Goal: Task Accomplishment & Management: Manage account settings

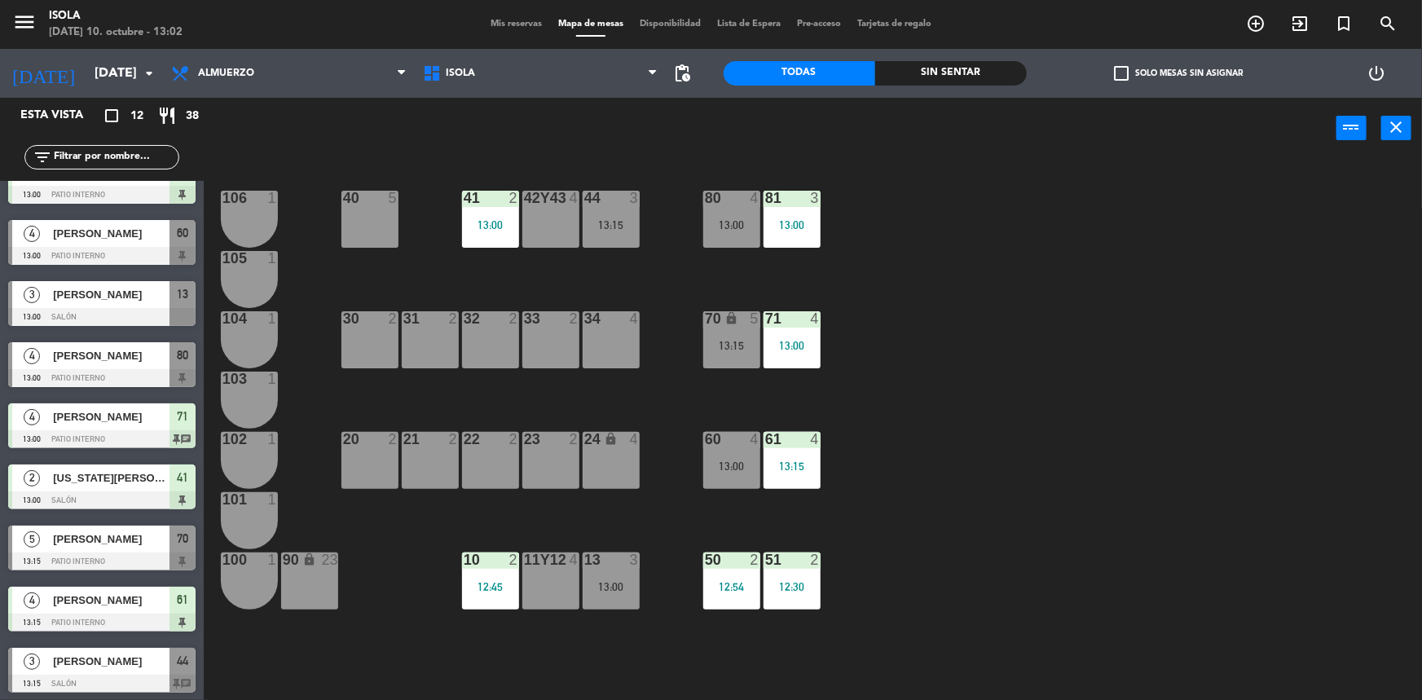
scroll to position [214, 0]
drag, startPoint x: 494, startPoint y: 16, endPoint x: 484, endPoint y: 24, distance: 12.2
click at [495, 17] on div "Mis reservas Mapa de mesas Disponibilidad Lista de Espera Pre-acceso Tarjetas d…" at bounding box center [711, 24] width 457 height 15
click at [490, 24] on span "Mis reservas" at bounding box center [517, 24] width 68 height 9
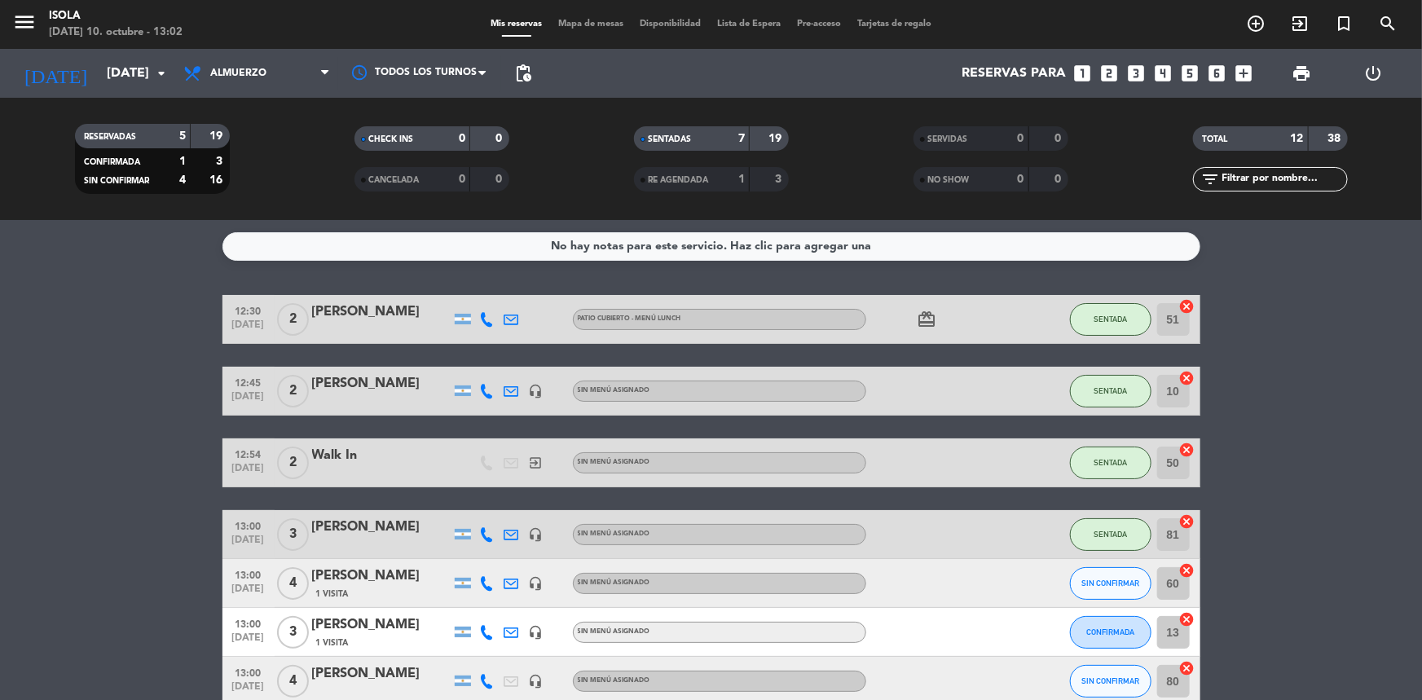
click at [596, 20] on span "Mapa de mesas" at bounding box center [591, 24] width 82 height 9
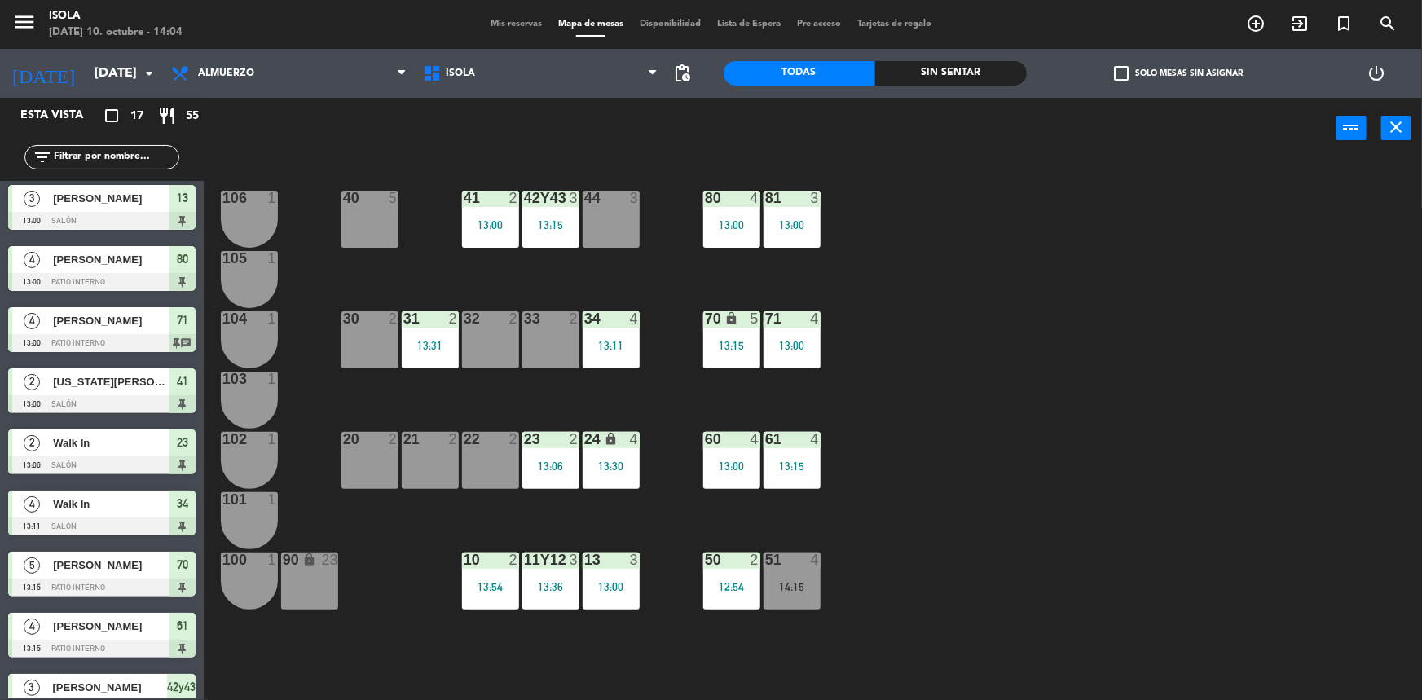
scroll to position [187, 0]
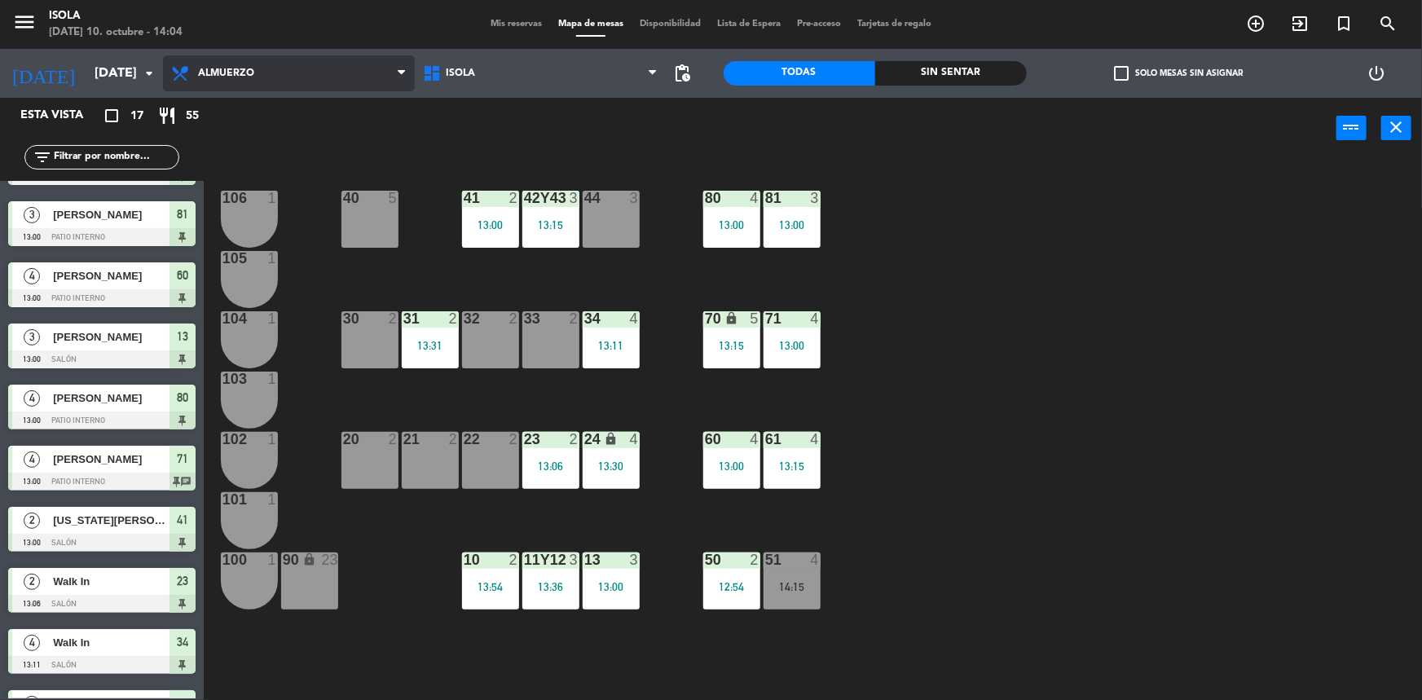
click at [189, 78] on icon at bounding box center [182, 74] width 24 height 20
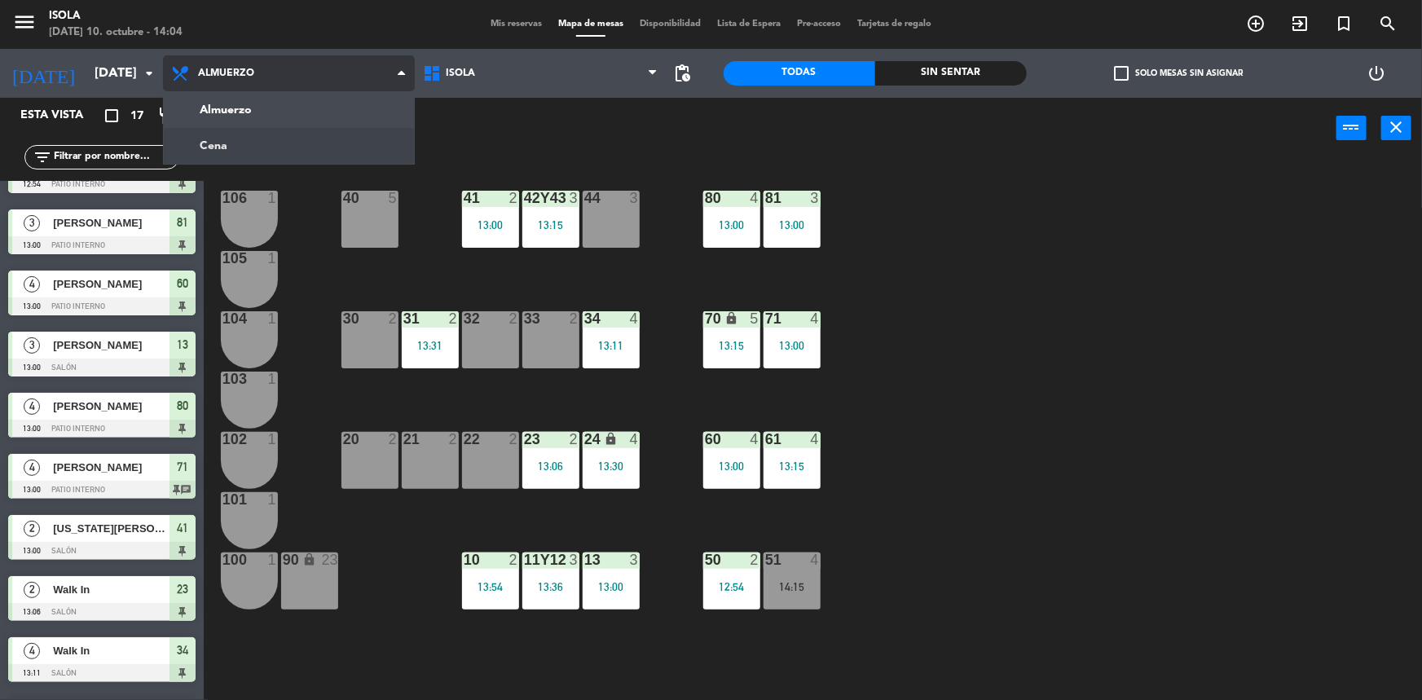
click at [201, 137] on ng-component "menu [PERSON_NAME][DATE] 10. octubre - 14:04 Mis reservas Mapa de mesas Disponi…" at bounding box center [711, 351] width 1422 height 703
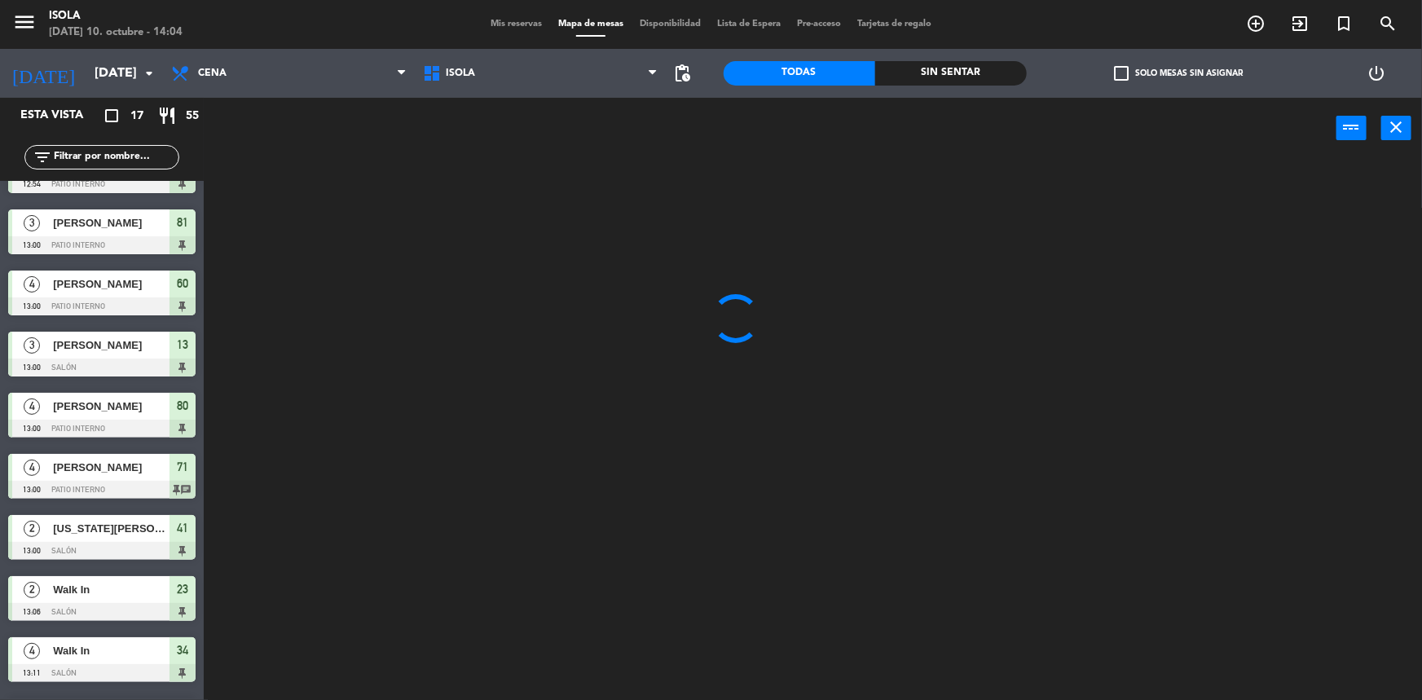
scroll to position [40, 0]
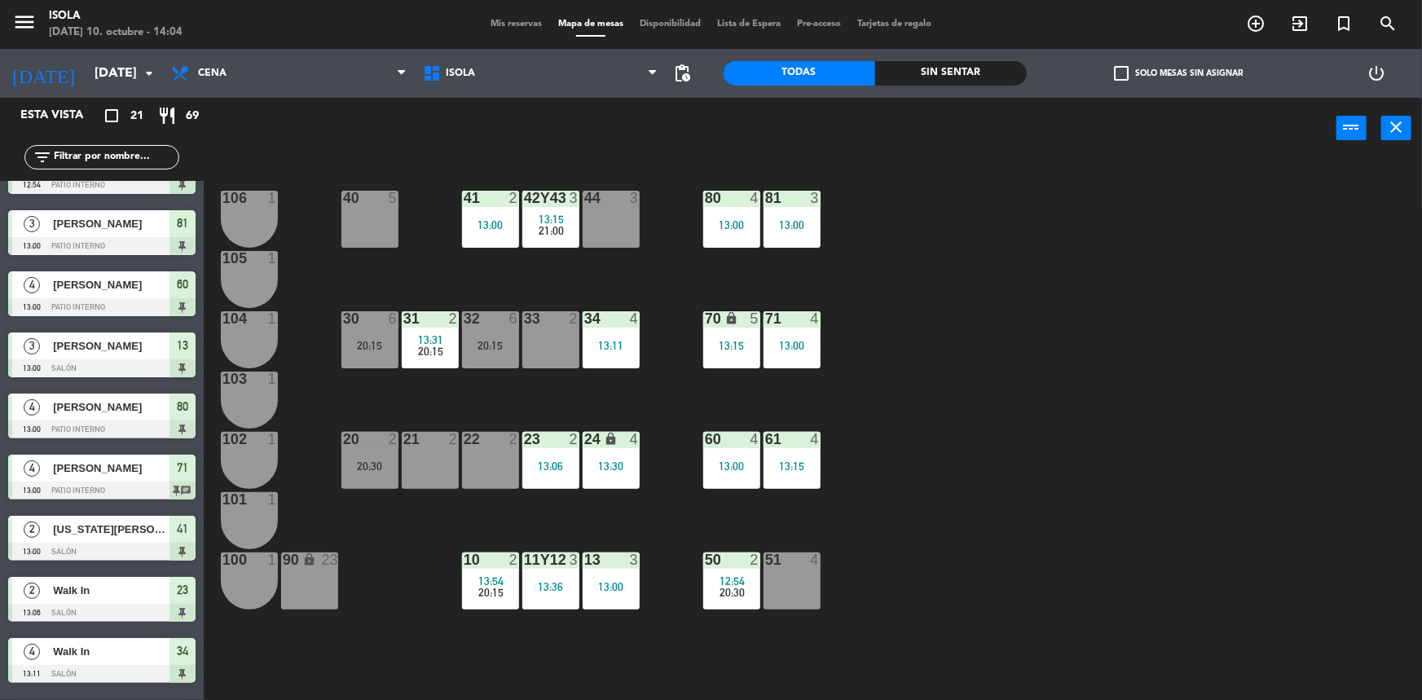
click at [496, 22] on span "Mis reservas" at bounding box center [517, 24] width 68 height 9
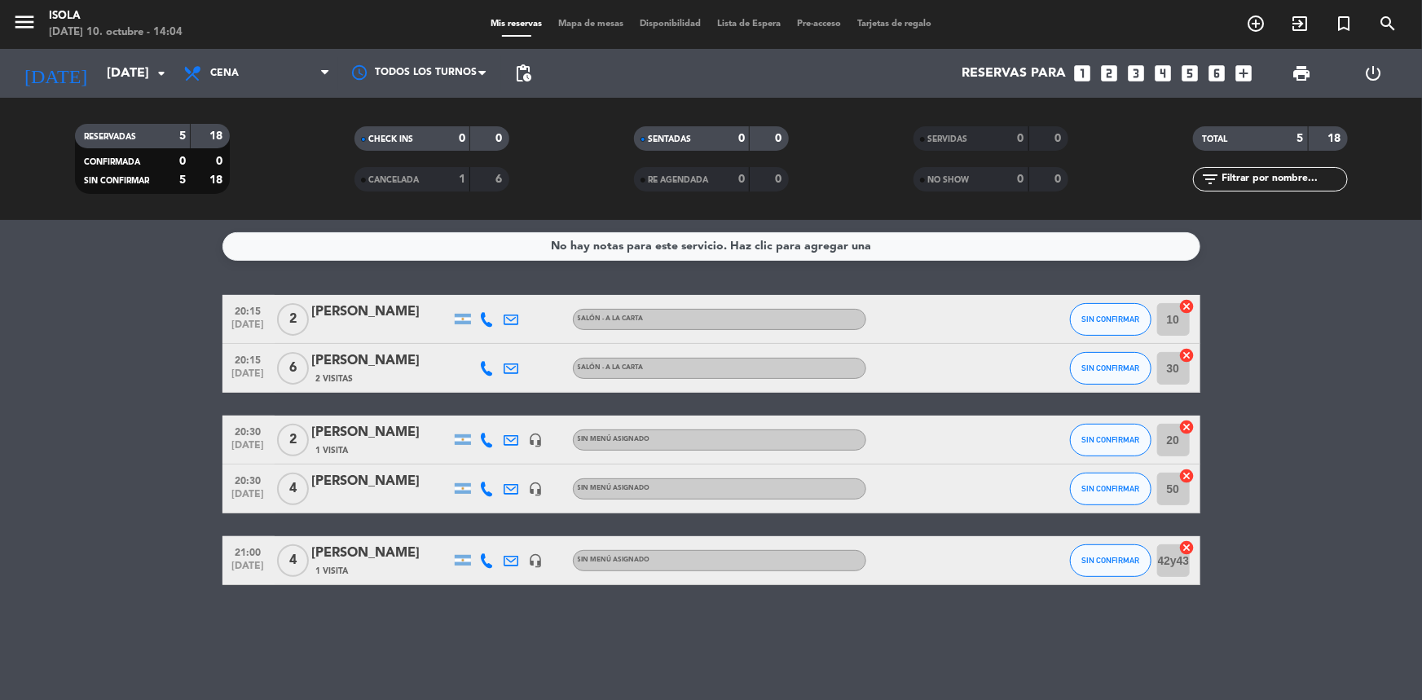
click at [242, 53] on div "Todos los servicios Almuerzo Cena Cena Todos los servicios Almuerzo Cena" at bounding box center [256, 73] width 163 height 49
click at [270, 97] on div "Todos los servicios Almuerzo Cena Cena Todos los servicios Almuerzo Cena" at bounding box center [256, 73] width 163 height 49
click at [253, 77] on span "Cena" at bounding box center [256, 73] width 163 height 36
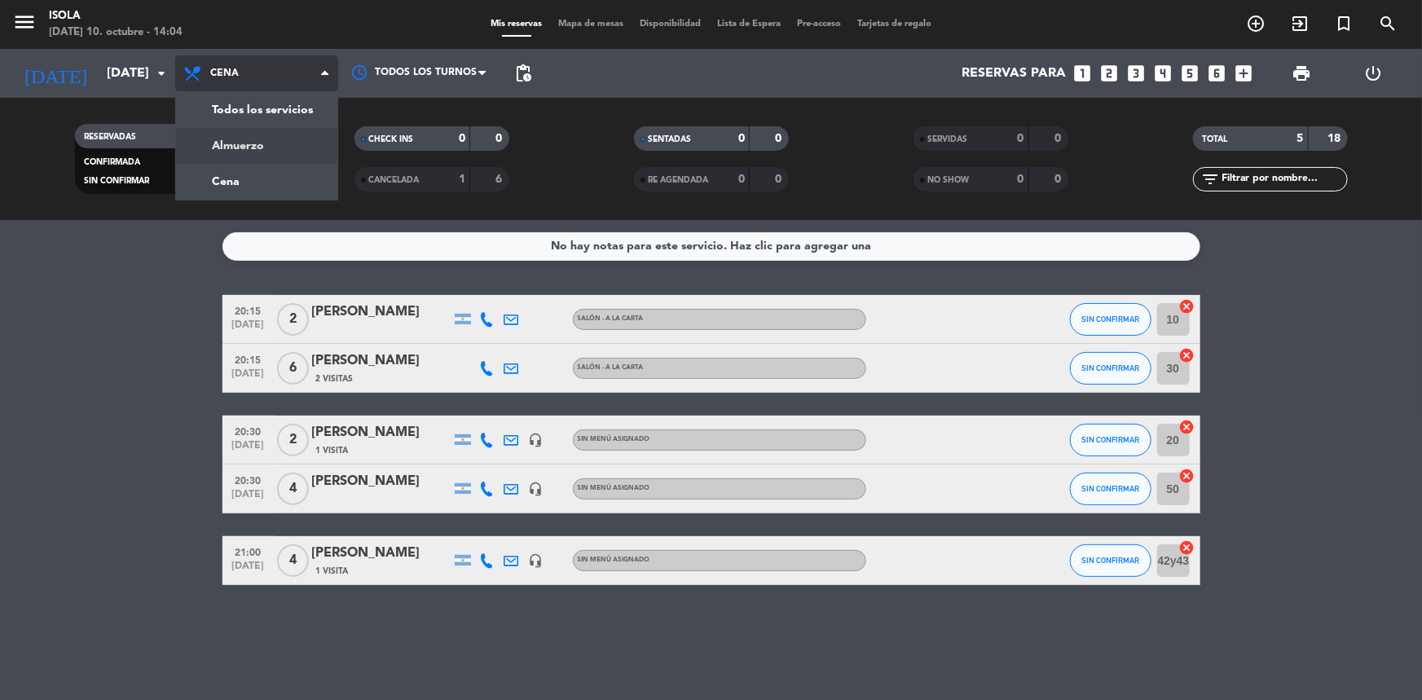
click at [253, 134] on div "menu [PERSON_NAME][DATE] 10. octubre - 14:04 Mis reservas Mapa de mesas Disponi…" at bounding box center [711, 110] width 1422 height 220
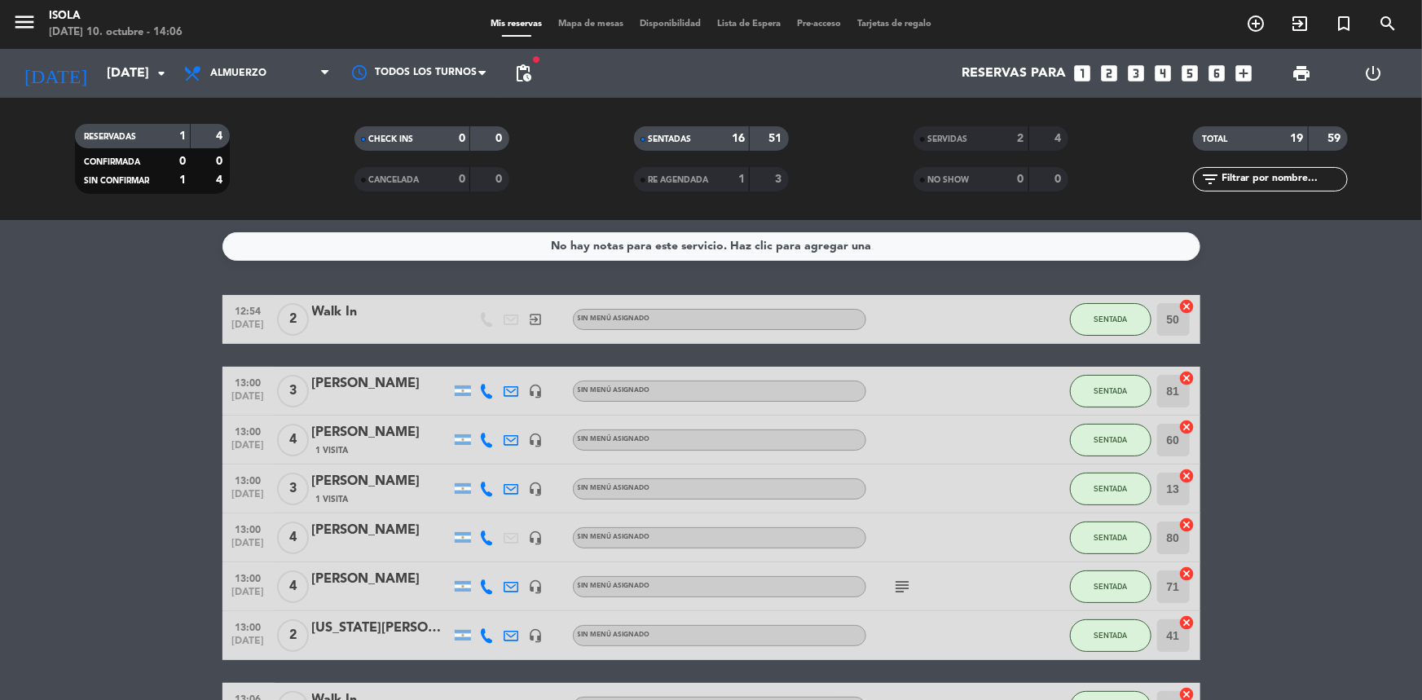
click at [590, 20] on span "Mapa de mesas" at bounding box center [591, 24] width 82 height 9
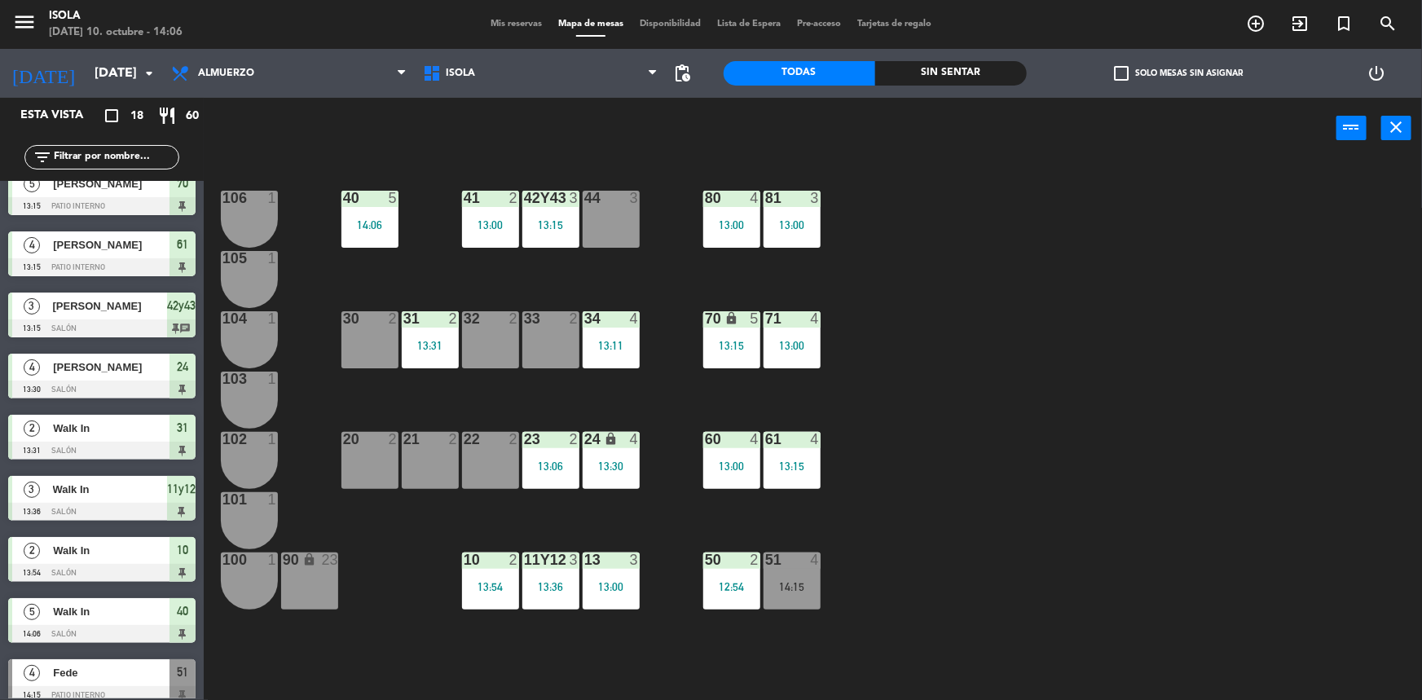
scroll to position [582, 0]
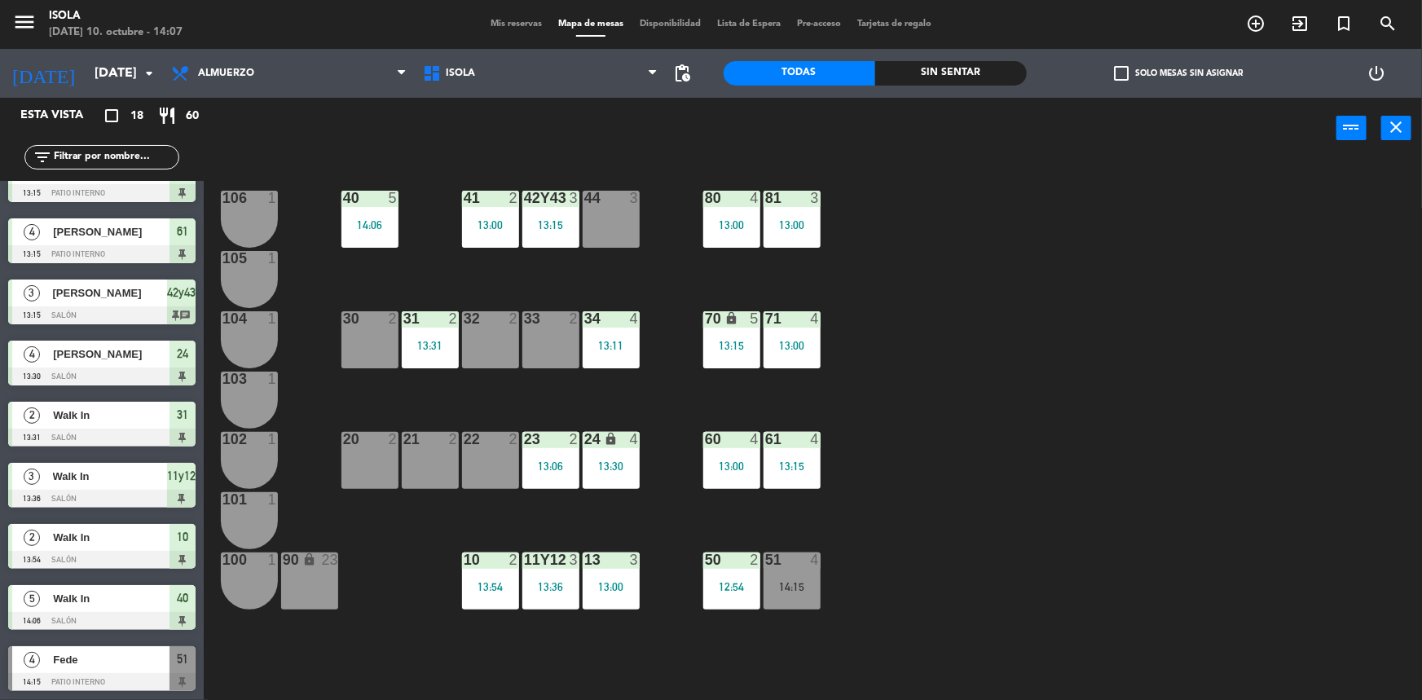
click at [106, 673] on div at bounding box center [101, 682] width 187 height 18
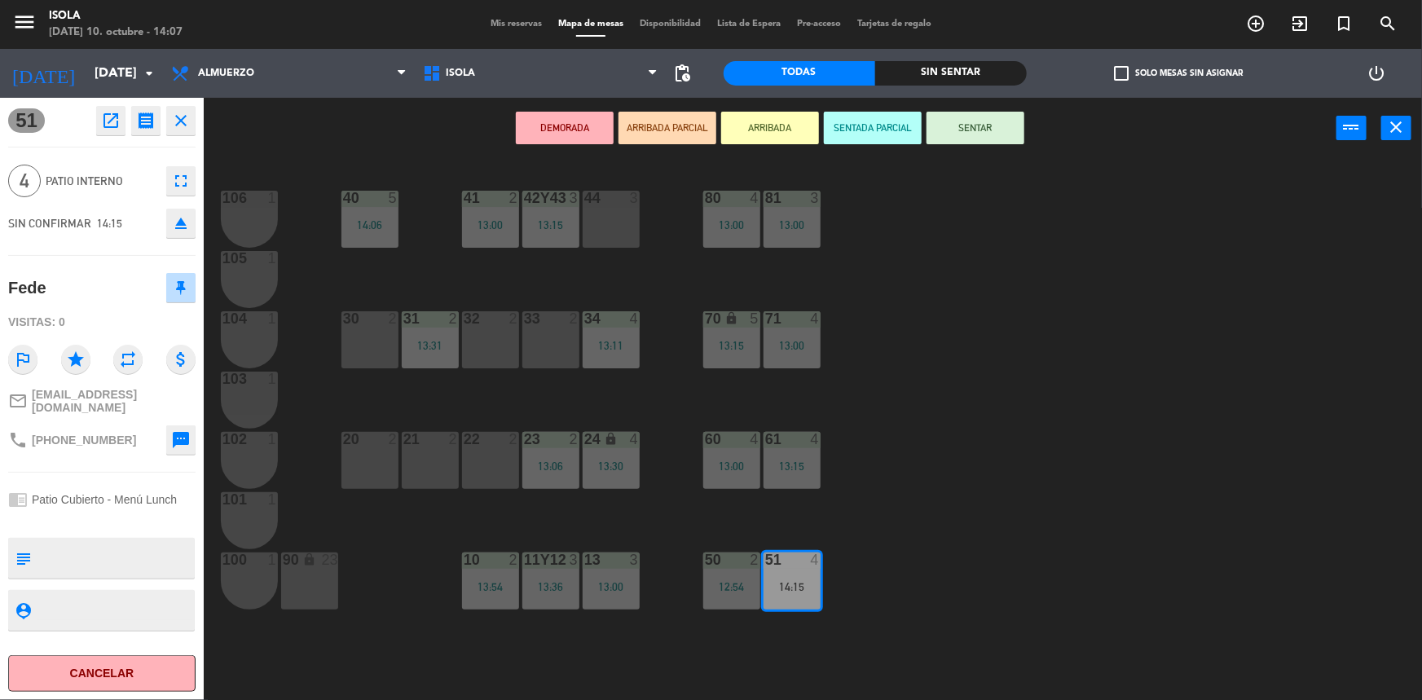
click at [403, 545] on div "40 5 14:06 42y43 3 13:15 41 2 13:00 44 3 80 4 13:00 81 3 13:00 106 1 105 1 30 2…" at bounding box center [820, 431] width 1205 height 541
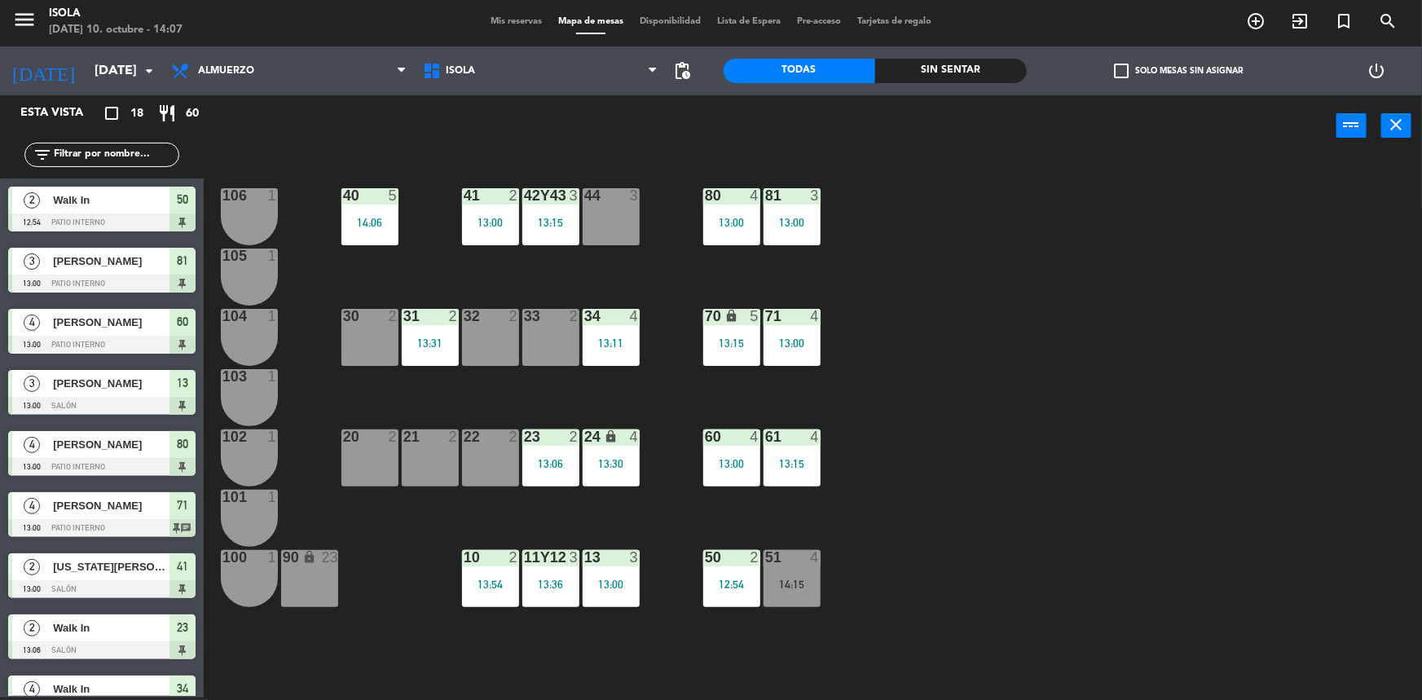
scroll to position [331, 0]
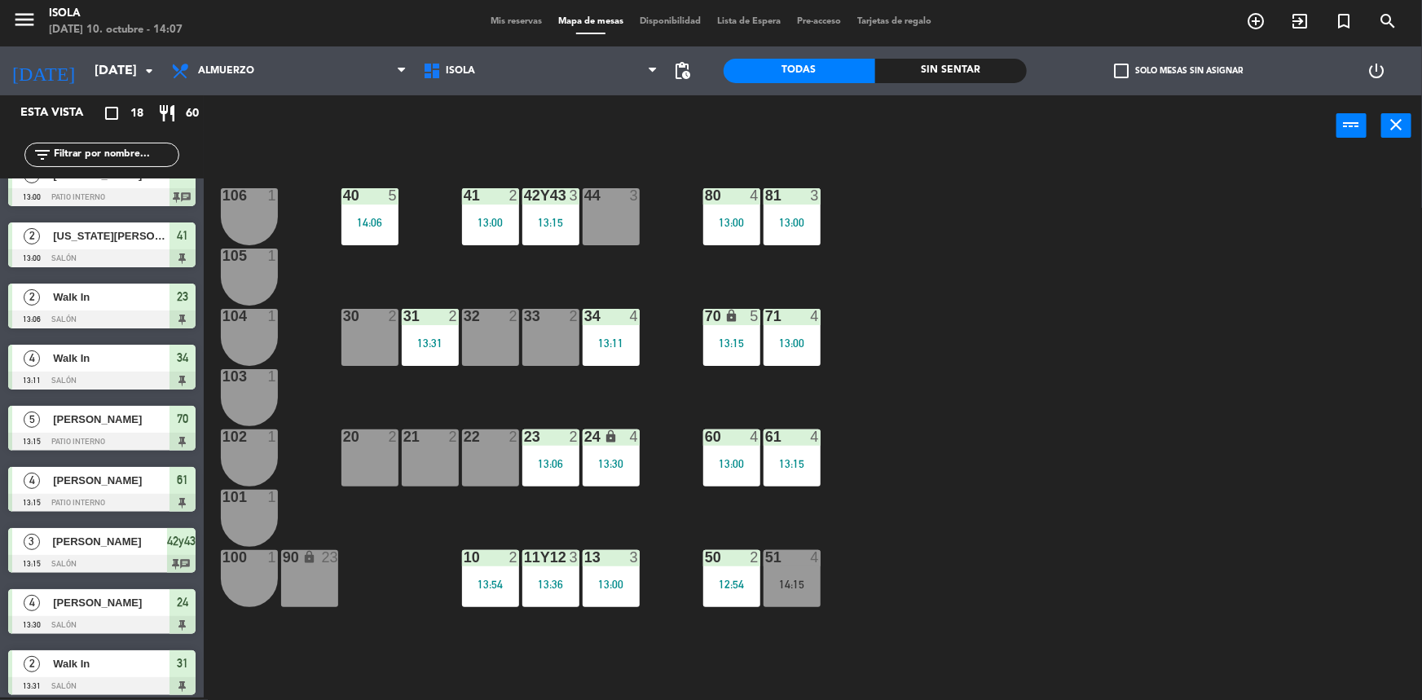
click at [514, 19] on span "Mis reservas" at bounding box center [517, 21] width 68 height 9
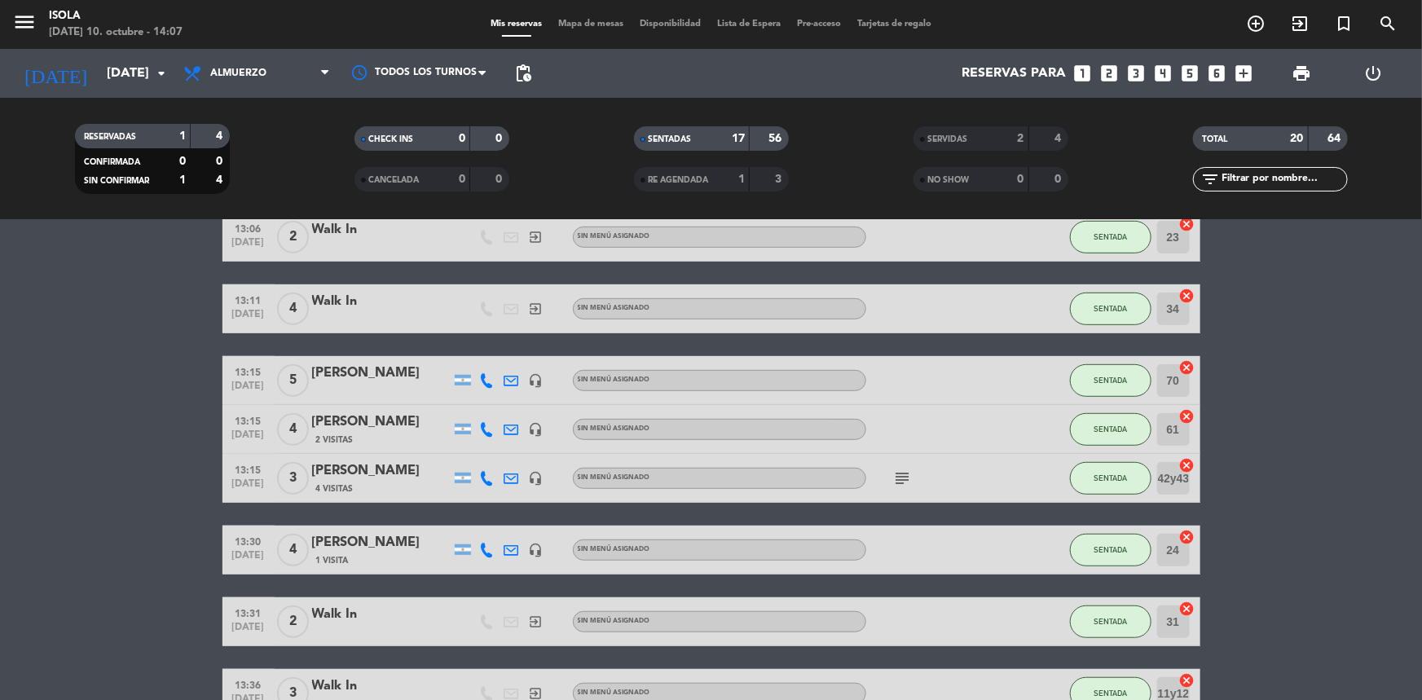
scroll to position [784, 0]
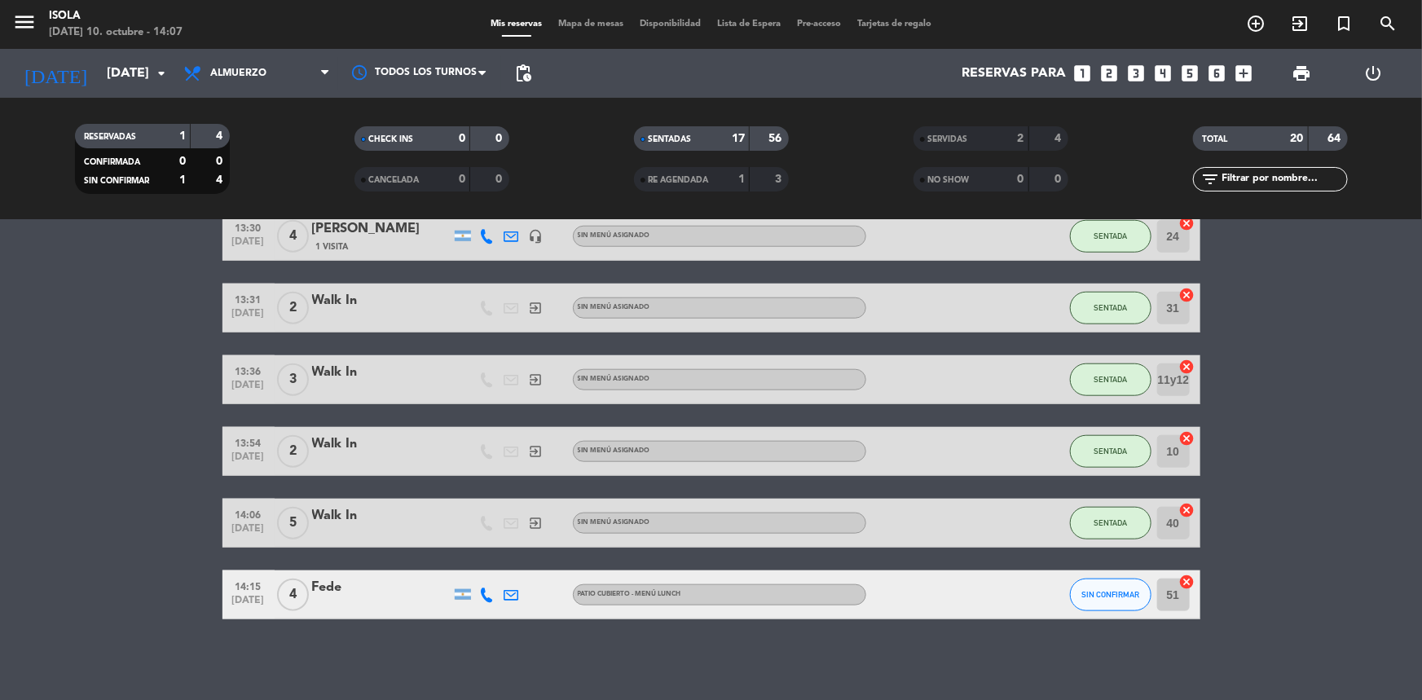
click at [359, 592] on div "Fede" at bounding box center [381, 587] width 139 height 21
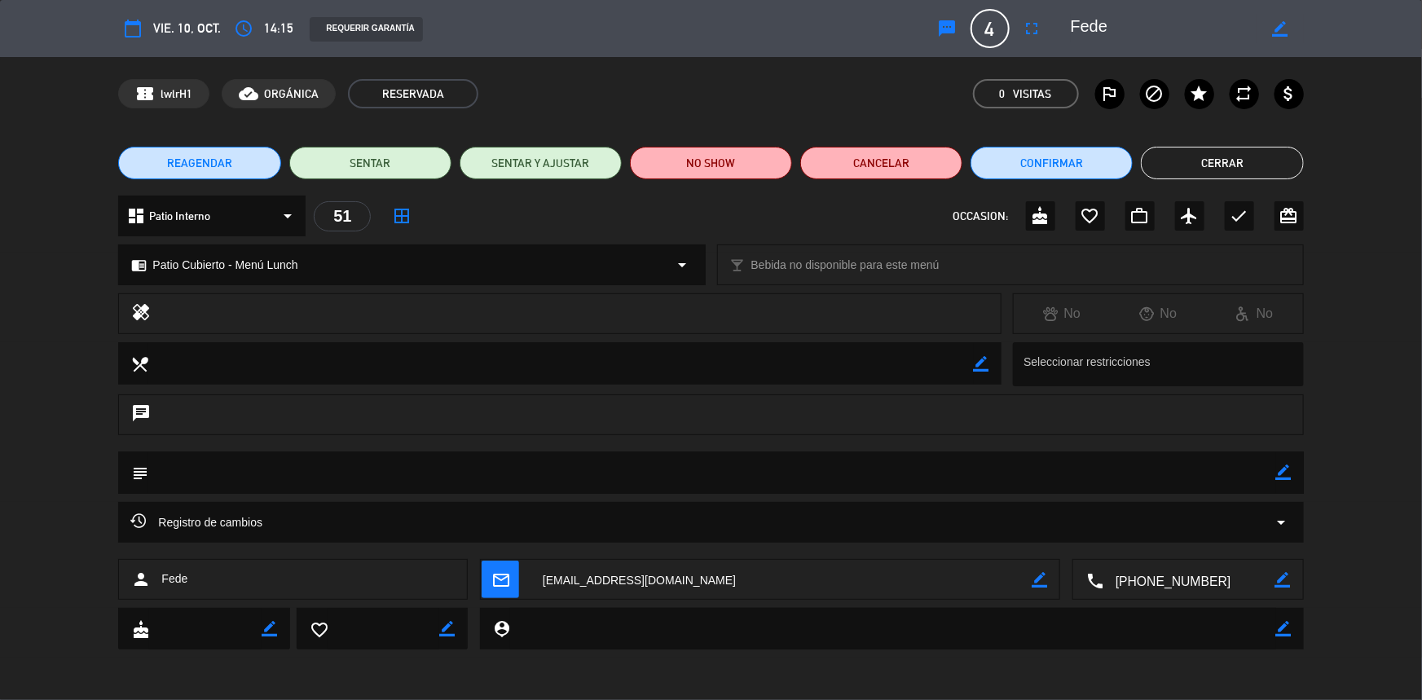
click at [547, 514] on div "Registro de cambios arrow_drop_down" at bounding box center [710, 523] width 1161 height 20
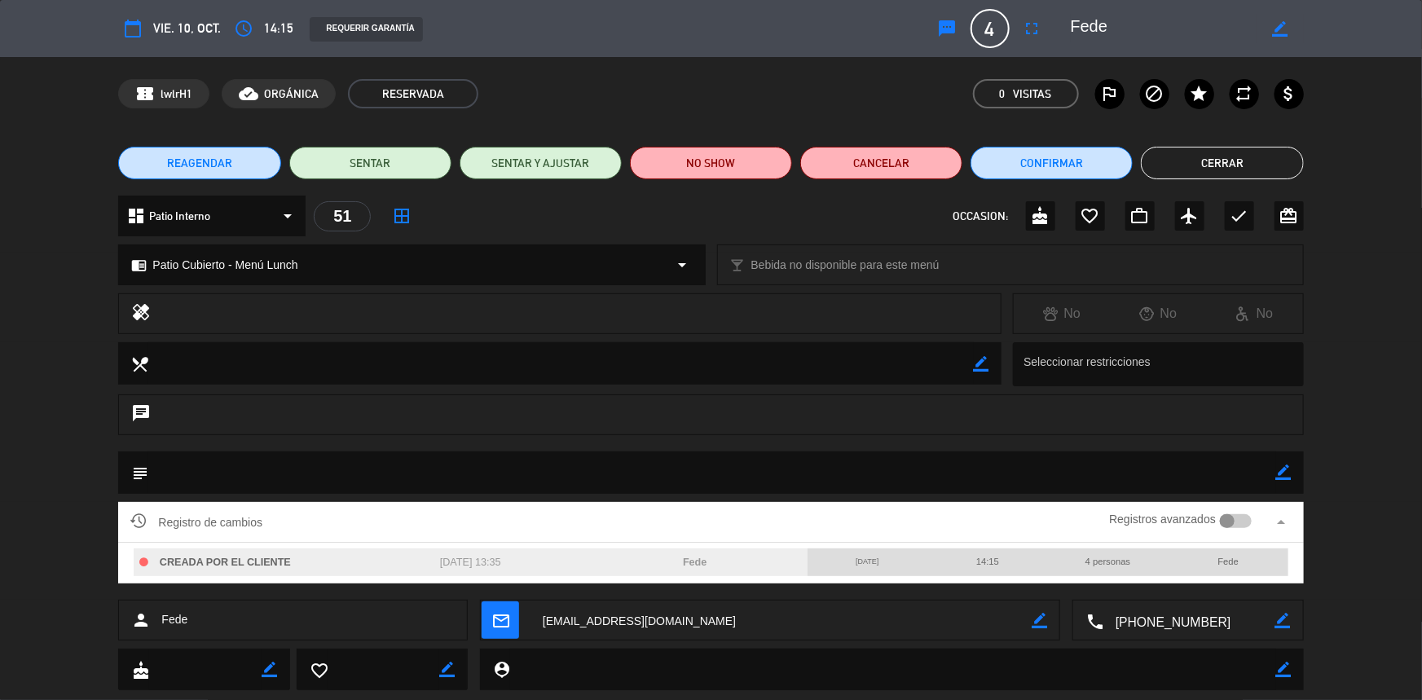
click at [1247, 159] on button "Cerrar" at bounding box center [1222, 163] width 162 height 33
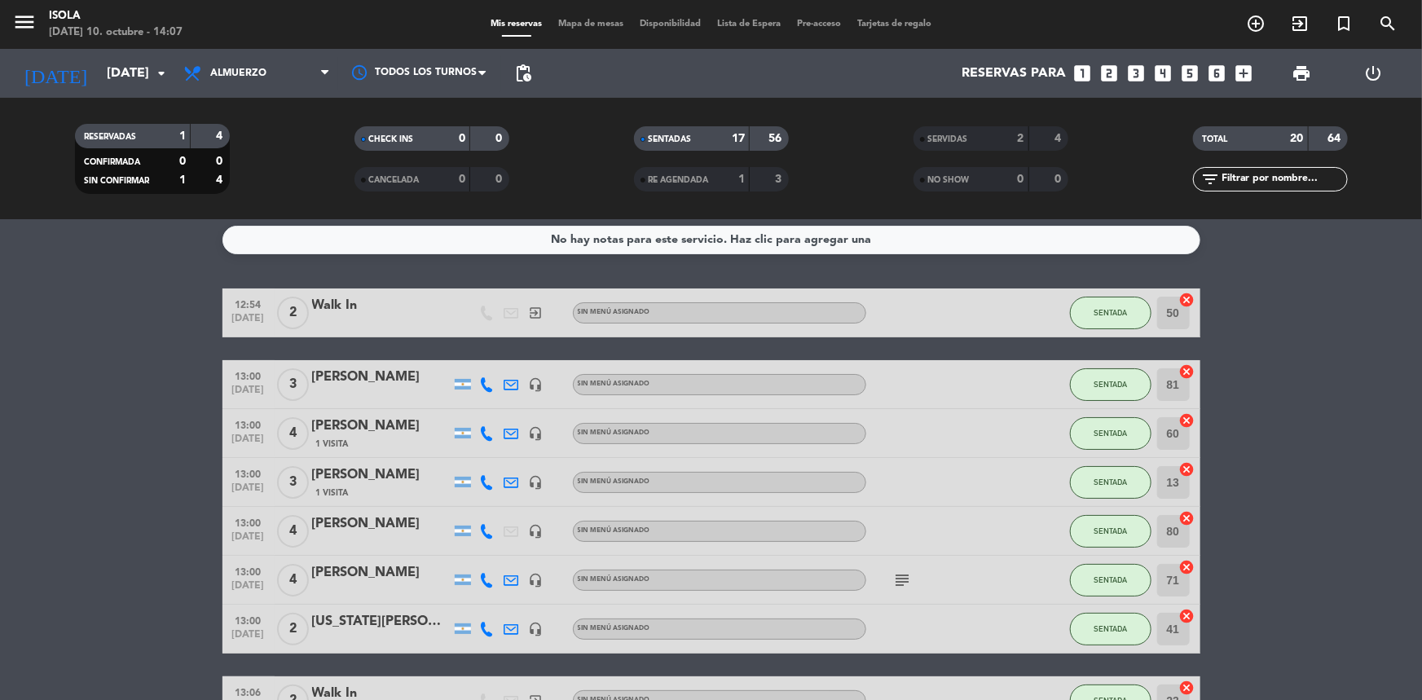
scroll to position [0, 0]
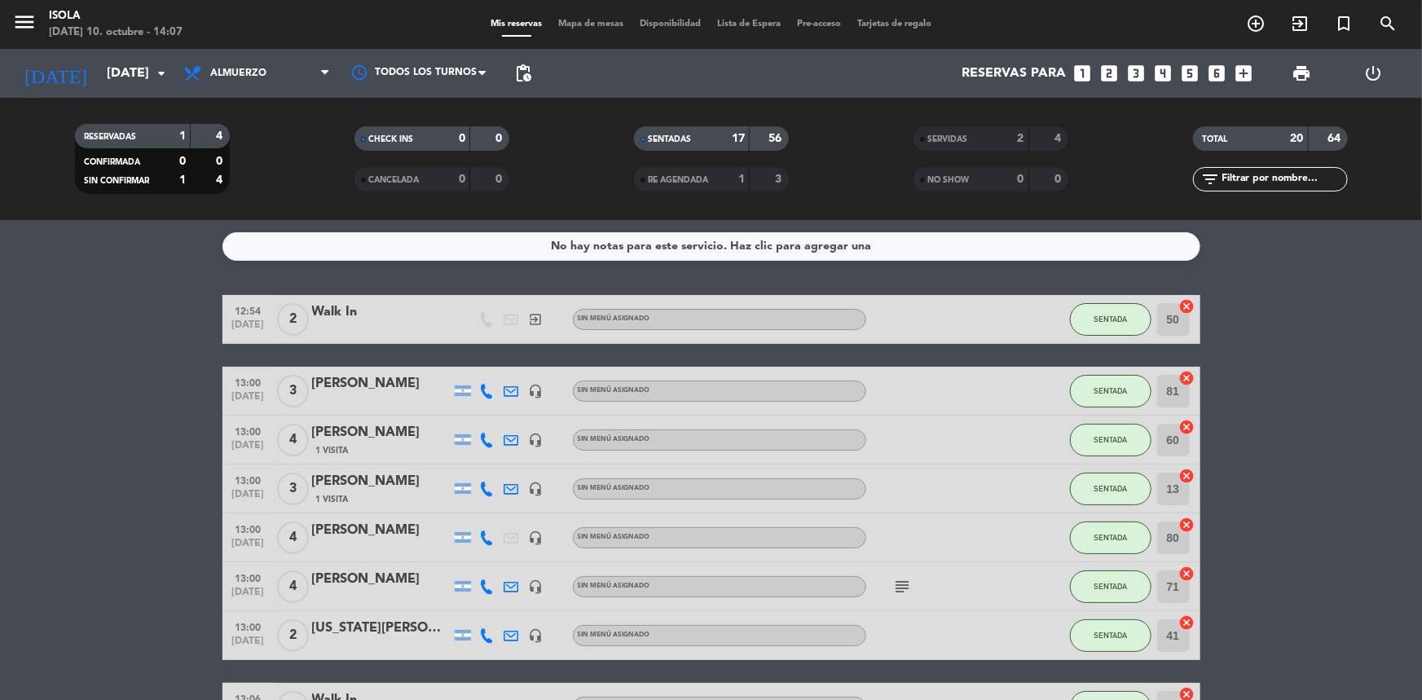
click at [588, 23] on span "Mapa de mesas" at bounding box center [591, 24] width 82 height 9
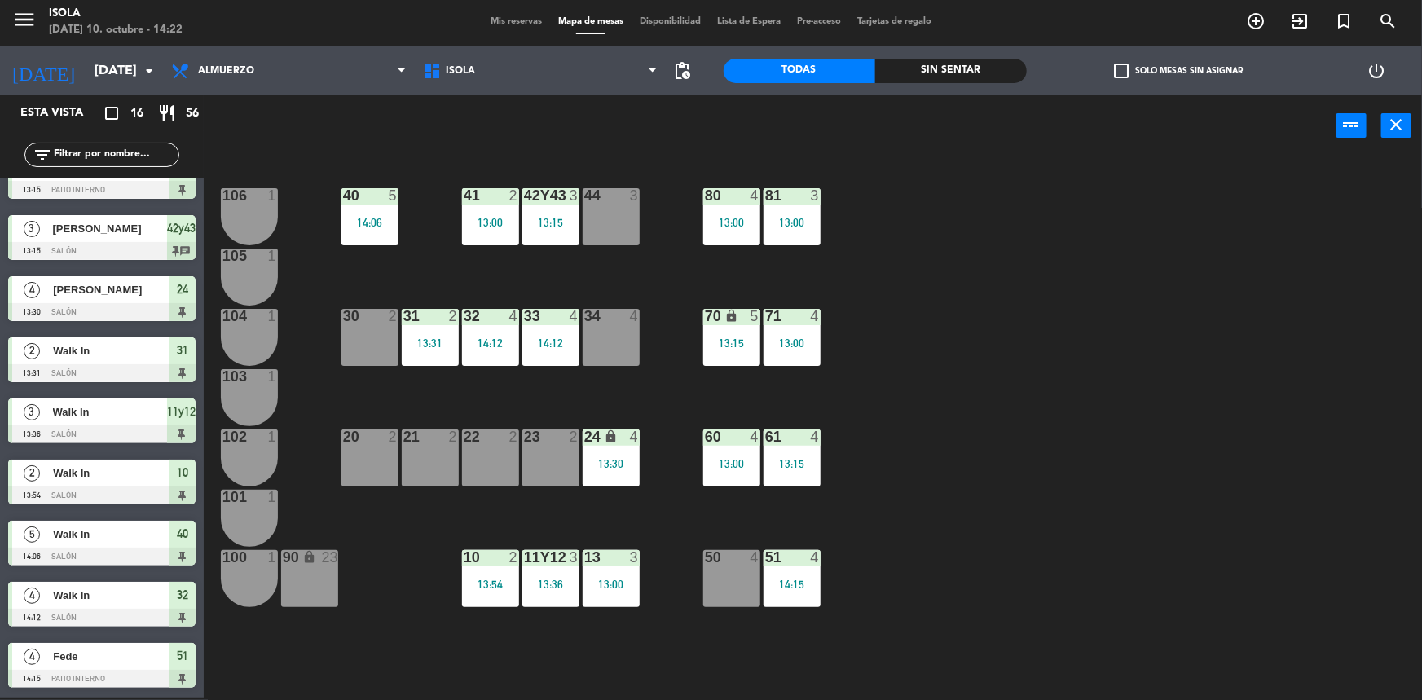
scroll to position [460, 0]
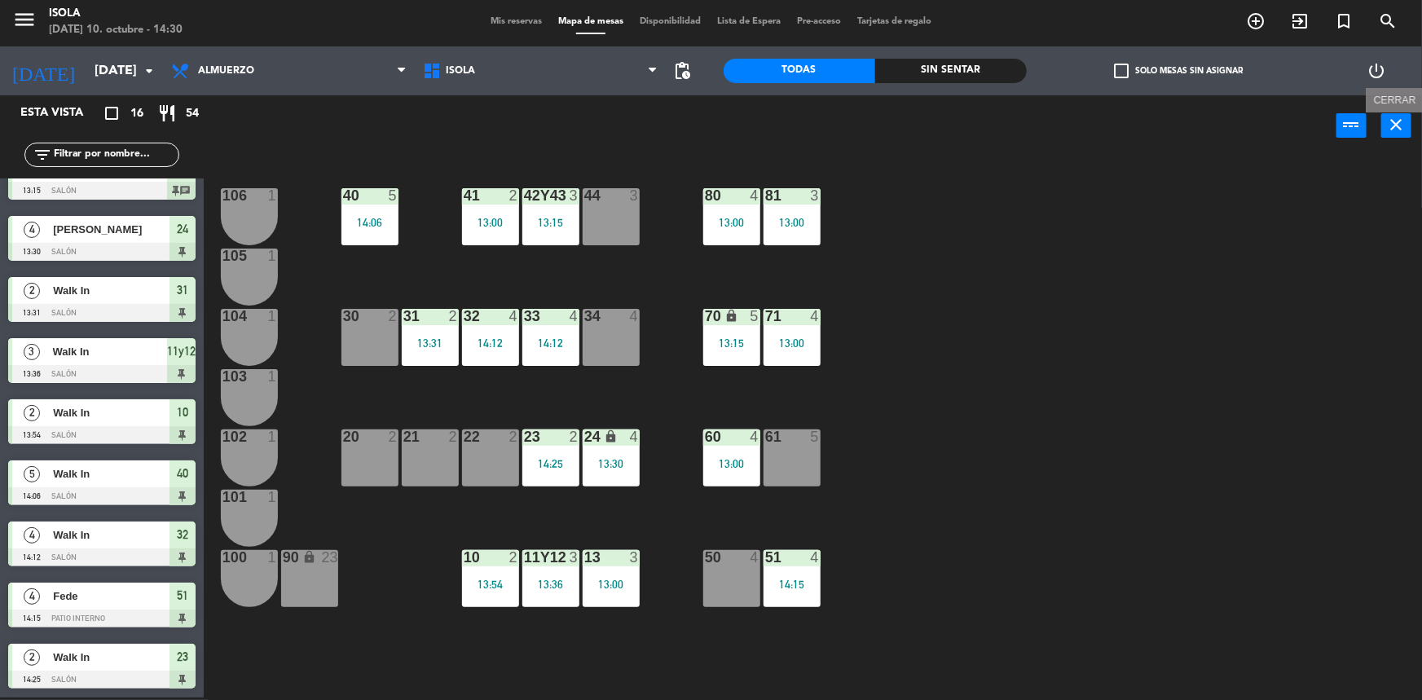
click at [1394, 125] on icon "close" at bounding box center [1397, 125] width 20 height 20
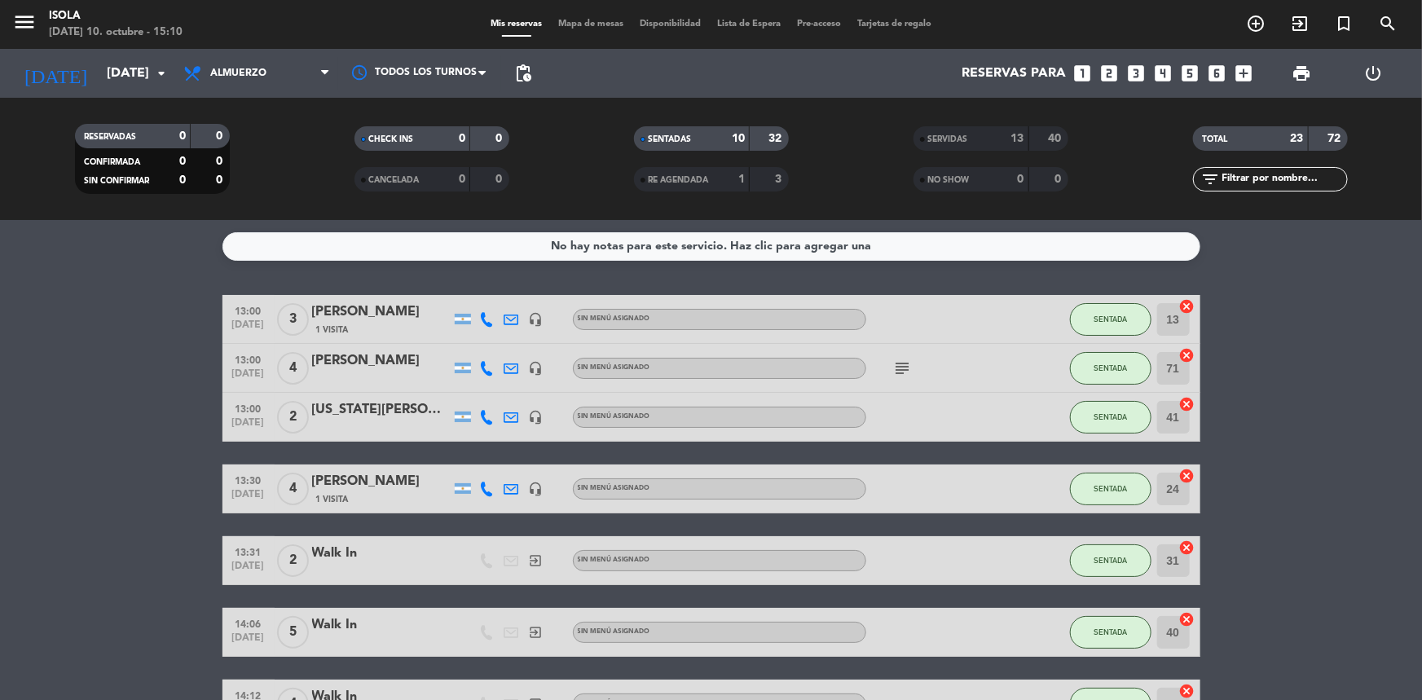
click at [35, 430] on bookings-row "13:00 [DATE] 3 [PERSON_NAME] 1 Visita headset_mic Sin menú asignado SENTADA 13 …" at bounding box center [711, 619] width 1422 height 649
click at [583, 20] on span "Mapa de mesas" at bounding box center [591, 24] width 82 height 9
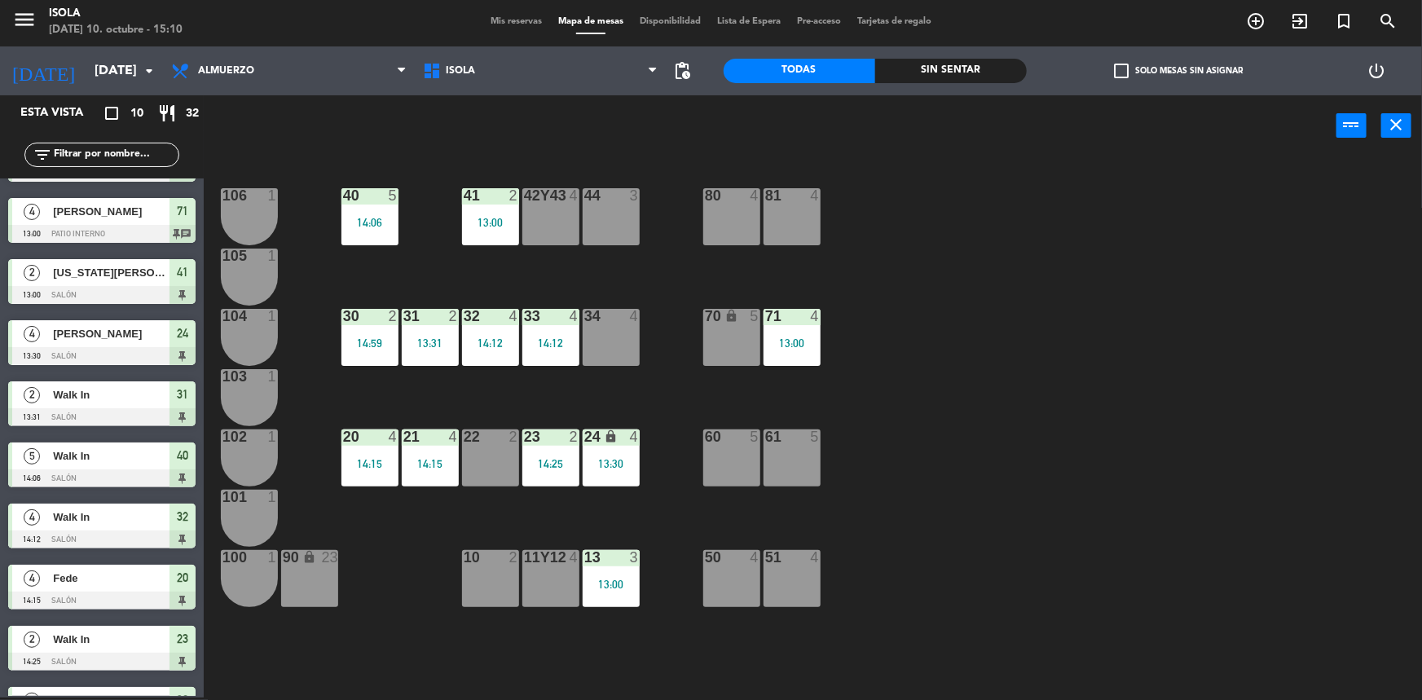
scroll to position [93, 0]
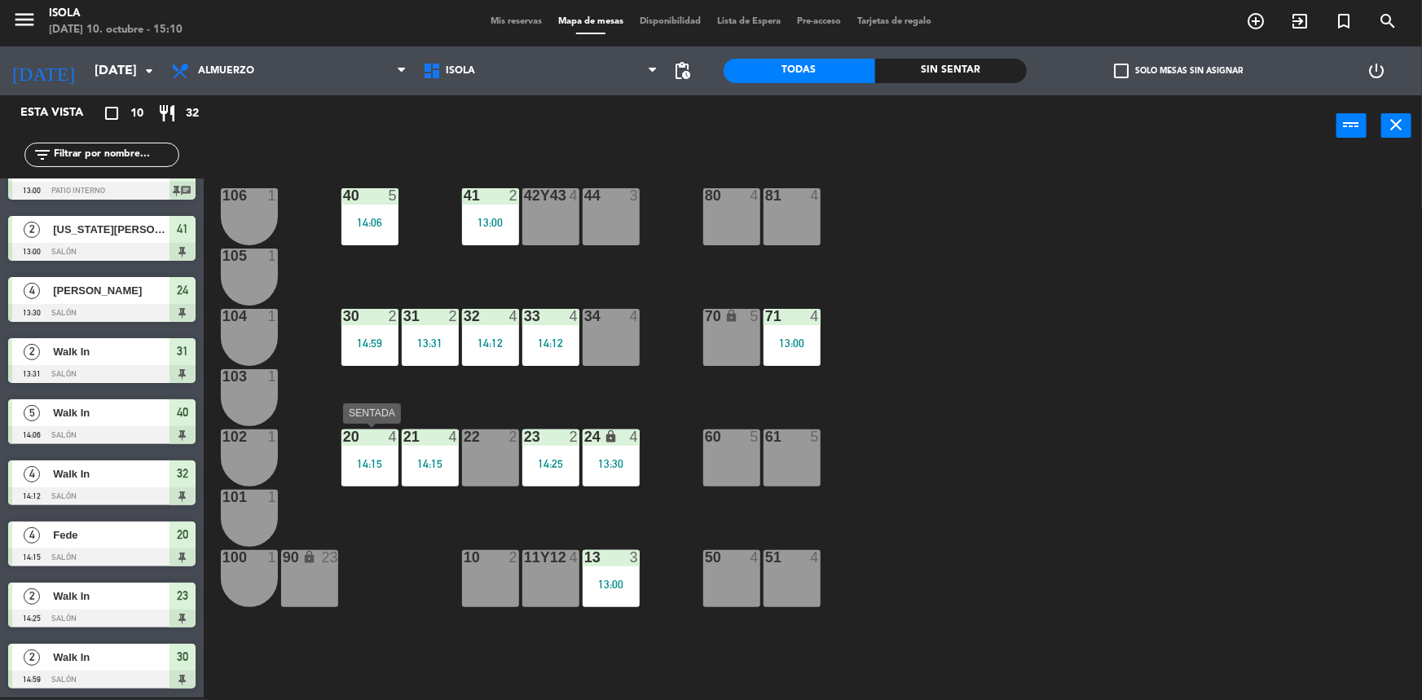
click at [366, 448] on div "20 4 14:15" at bounding box center [370, 458] width 57 height 57
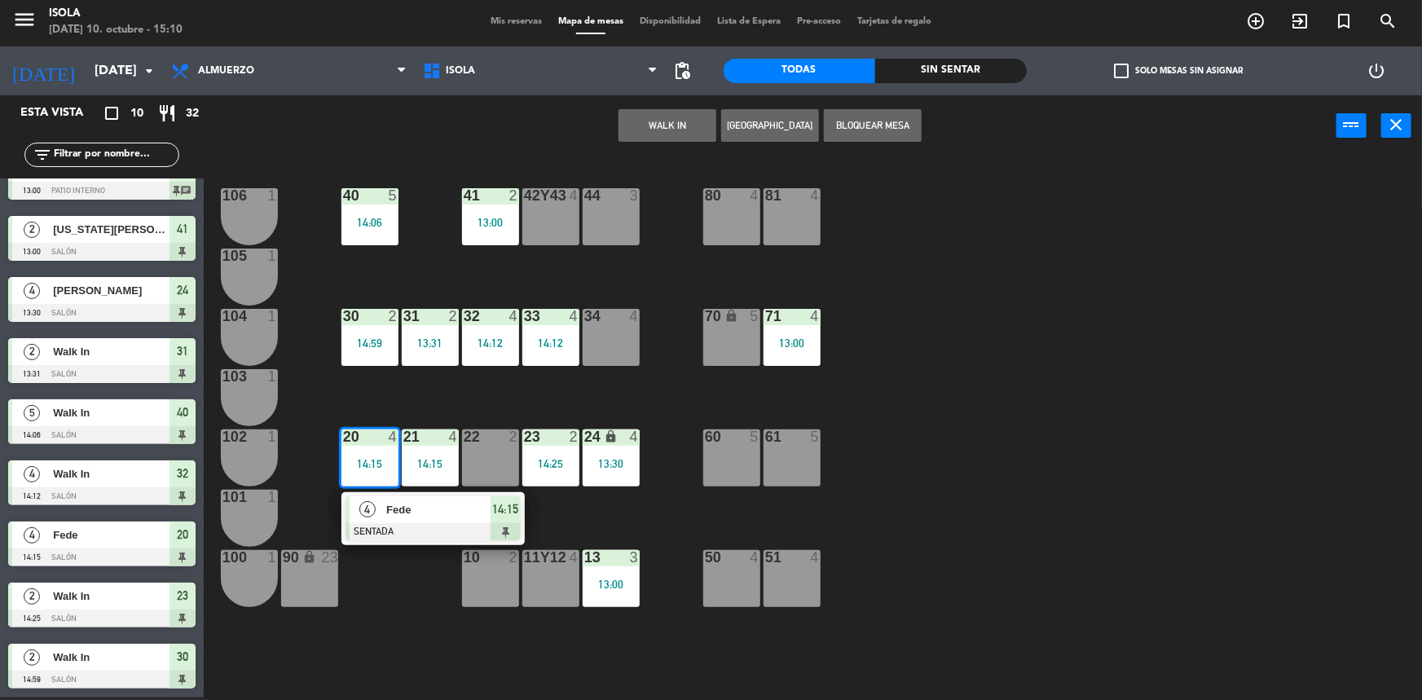
click at [1035, 531] on div "40 5 14:06 42y43 4 41 2 13:00 44 3 80 4 81 4 106 1 105 1 30 2 14:59 31 2 13:31 …" at bounding box center [820, 429] width 1205 height 541
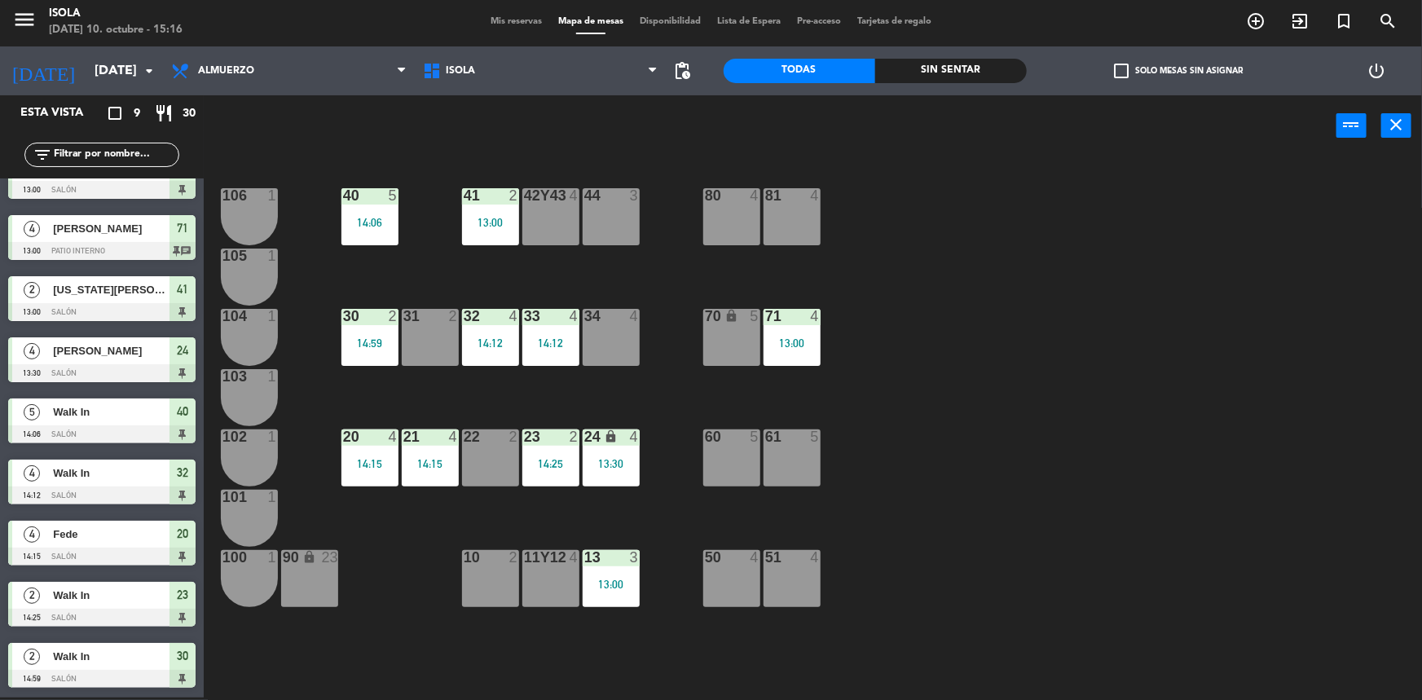
scroll to position [33, 0]
click at [412, 688] on div "40 5 14:06 42y43 4 41 2 13:00 44 3 80 4 81 4 106 1 105 1 30 2 14:59 31 2 32 4 1…" at bounding box center [820, 429] width 1205 height 541
click at [230, 53] on span "Almuerzo" at bounding box center [289, 71] width 252 height 36
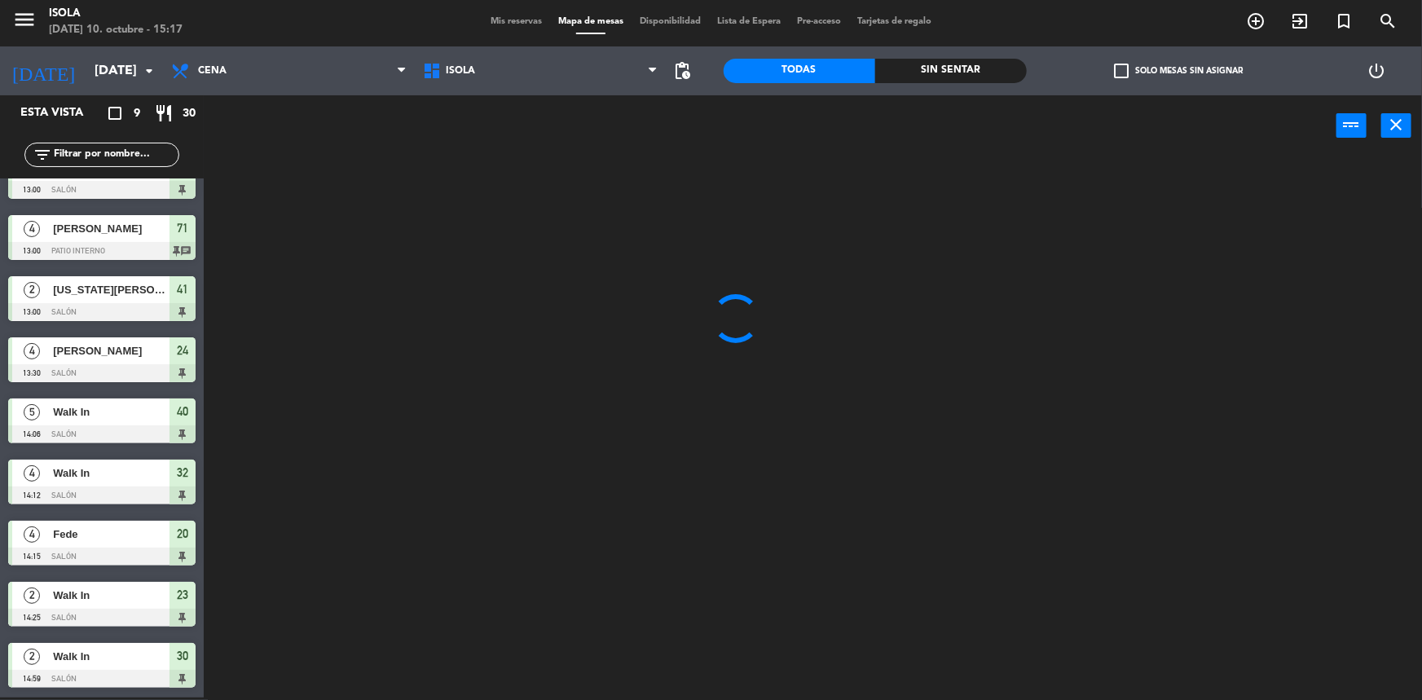
drag, startPoint x: 239, startPoint y: 148, endPoint x: 255, endPoint y: 140, distance: 17.9
click at [240, 148] on ng-component "menu [PERSON_NAME][DATE] 10. octubre - 15:17 Mis reservas Mapa de mesas Disponi…" at bounding box center [711, 349] width 1422 height 703
click at [509, 19] on span "Mis reservas" at bounding box center [517, 21] width 68 height 9
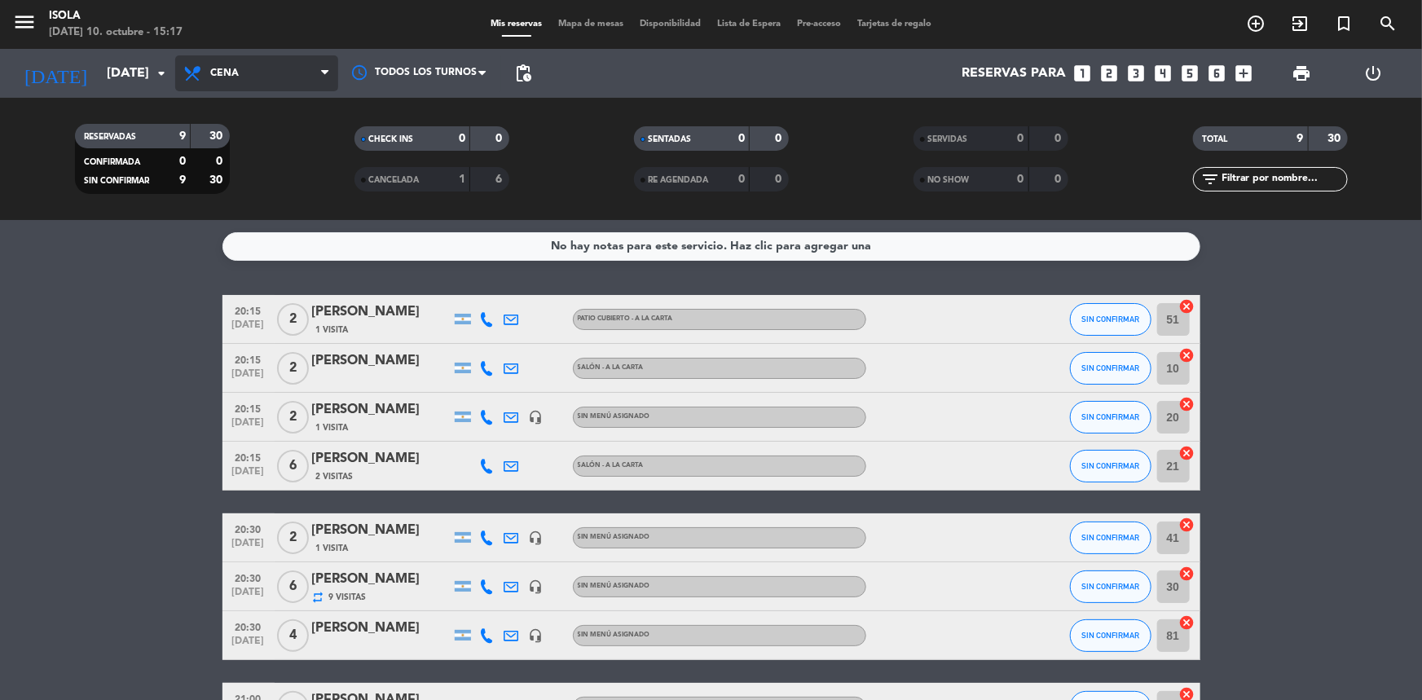
click at [227, 79] on span "Cena" at bounding box center [256, 73] width 163 height 36
click at [250, 148] on div "menu [PERSON_NAME][DATE] 10. octubre - 15:17 Mis reservas Mapa de mesas Disponi…" at bounding box center [711, 110] width 1422 height 220
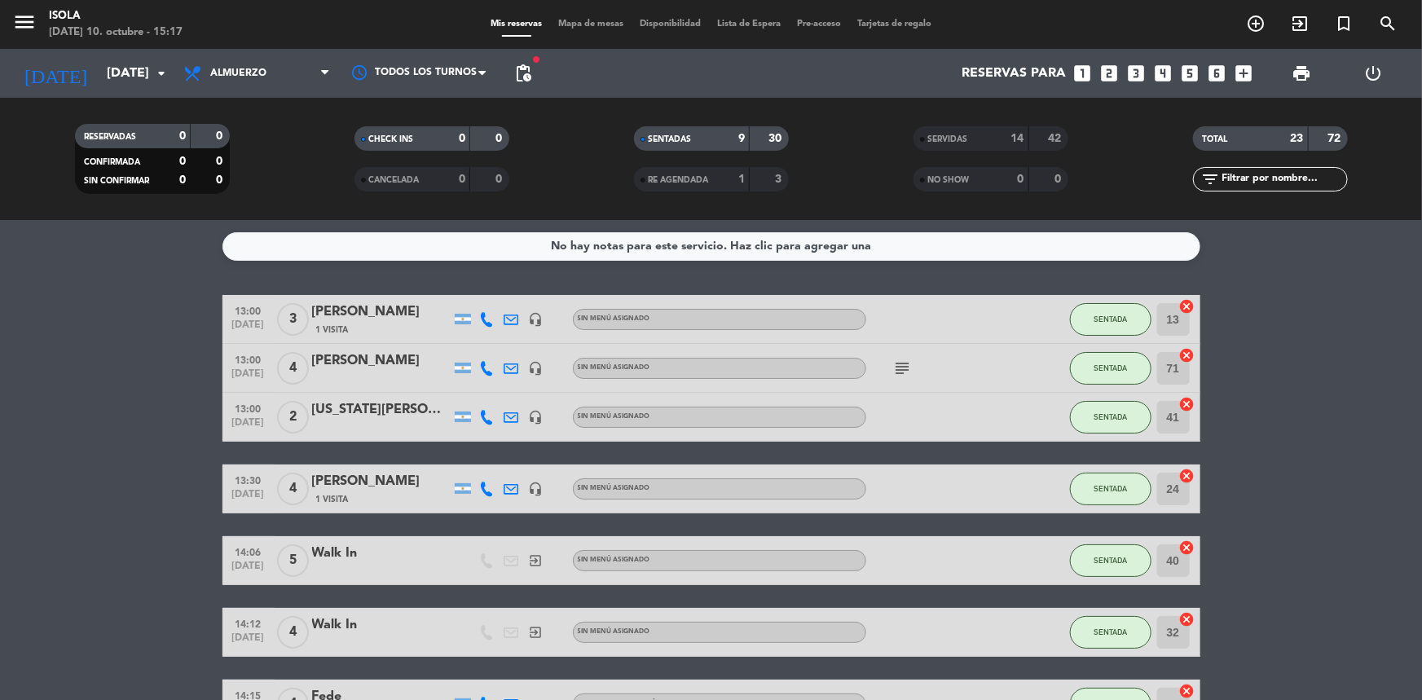
click at [588, 23] on span "Mapa de mesas" at bounding box center [591, 24] width 82 height 9
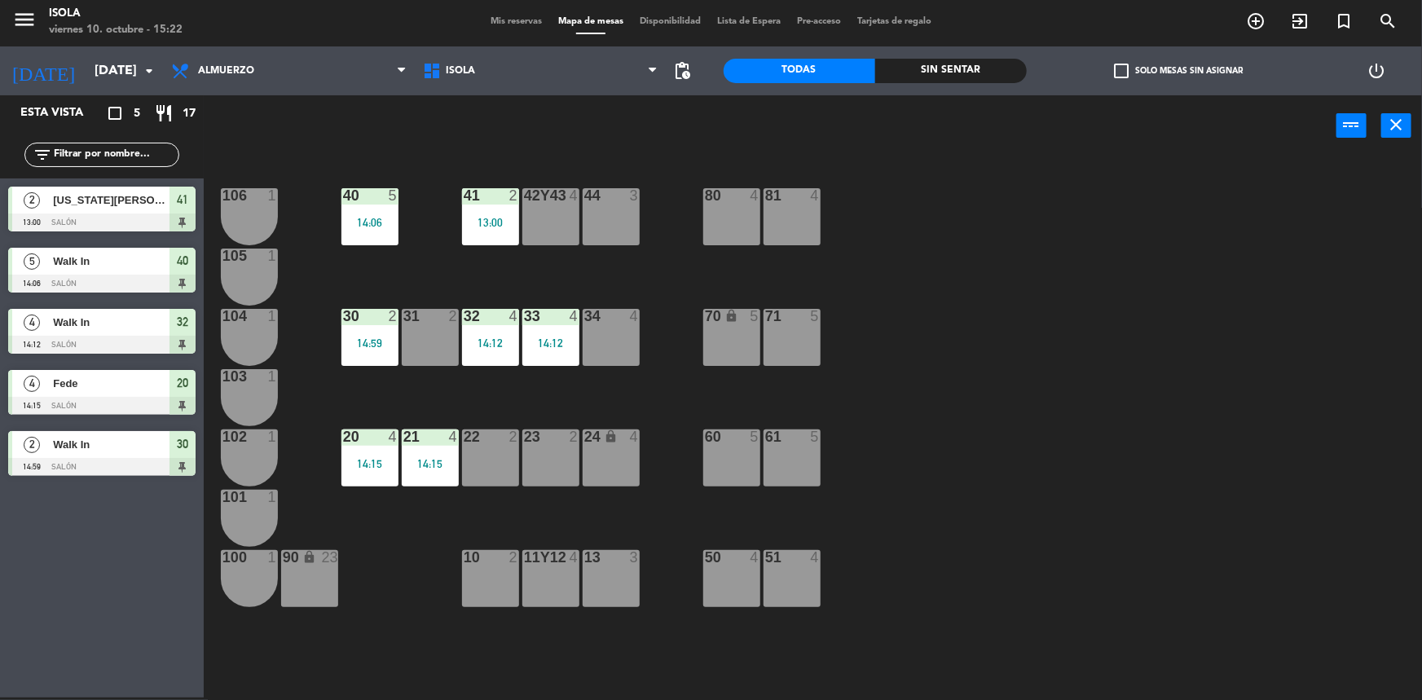
drag, startPoint x: 55, startPoint y: 565, endPoint x: 100, endPoint y: 509, distance: 72.4
click at [55, 565] on div "Esta vista crop_square 5 restaurant 17 filter_list 2 [US_STATE][PERSON_NAME] 13…" at bounding box center [102, 396] width 204 height 602
click at [229, 68] on span "Almuerzo" at bounding box center [226, 70] width 56 height 11
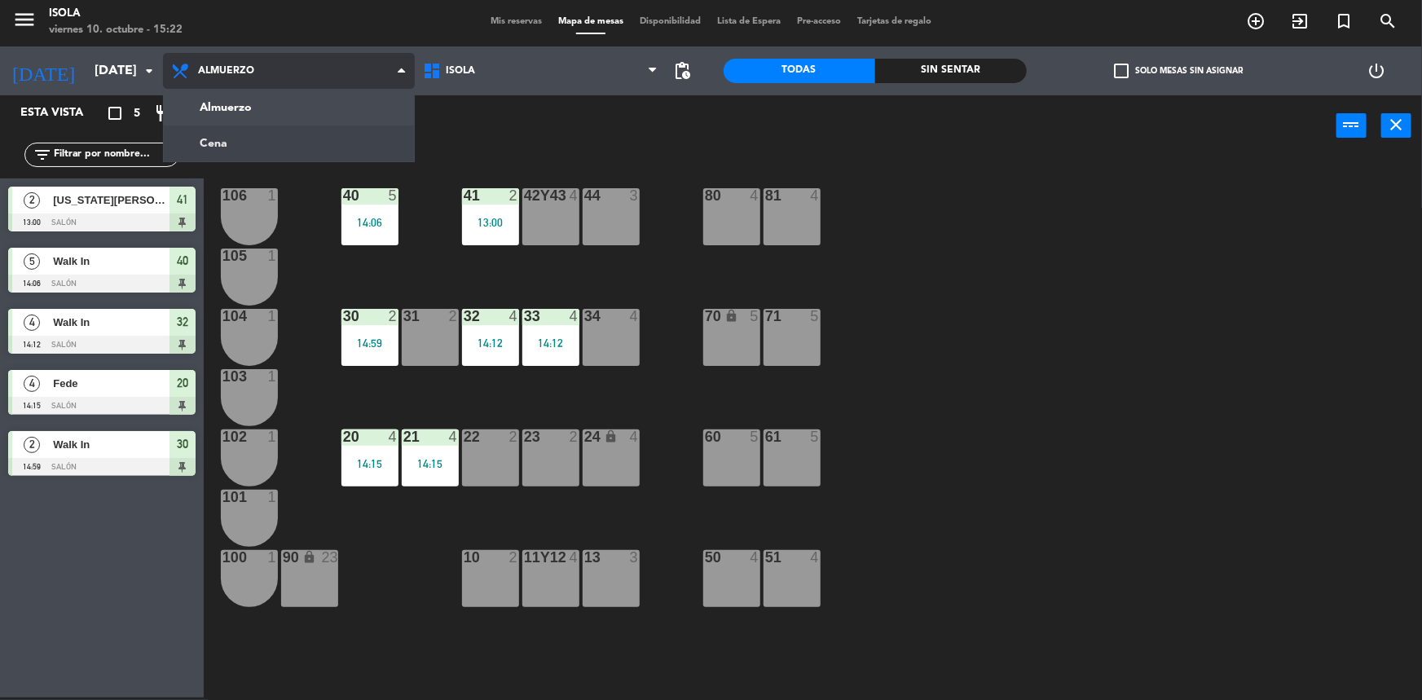
click at [240, 134] on ng-component "menu [PERSON_NAME][DATE] 10. octubre - 15:22 Mis reservas Mapa de mesas Disponi…" at bounding box center [711, 349] width 1422 height 703
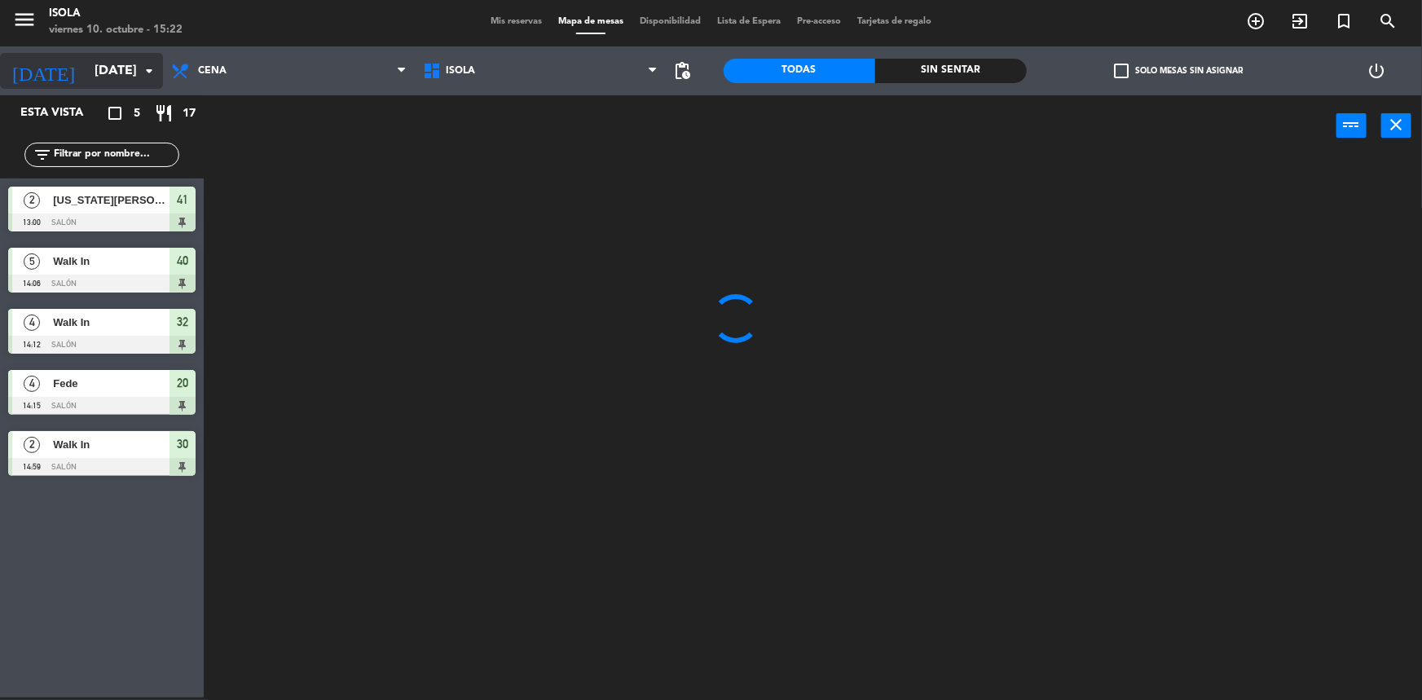
click at [90, 55] on input "[DATE]" at bounding box center [172, 71] width 172 height 32
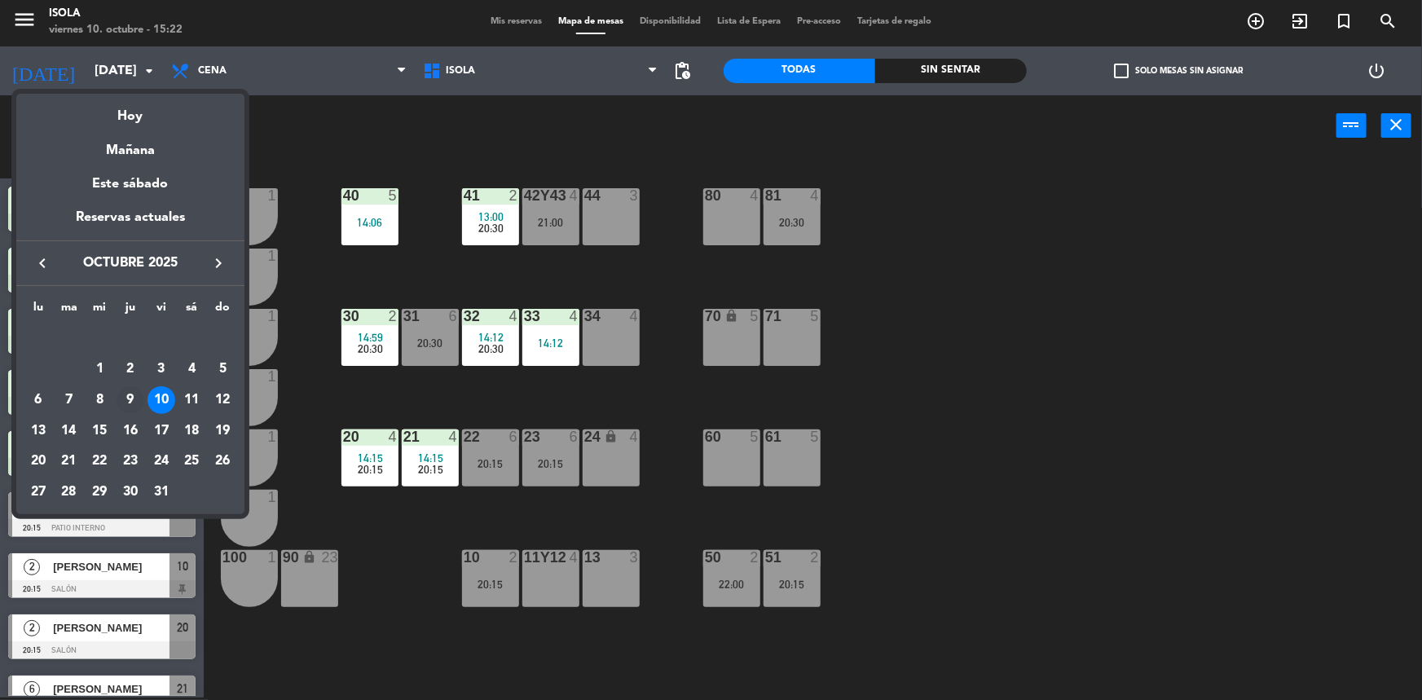
click at [130, 394] on div "9" at bounding box center [131, 400] width 28 height 28
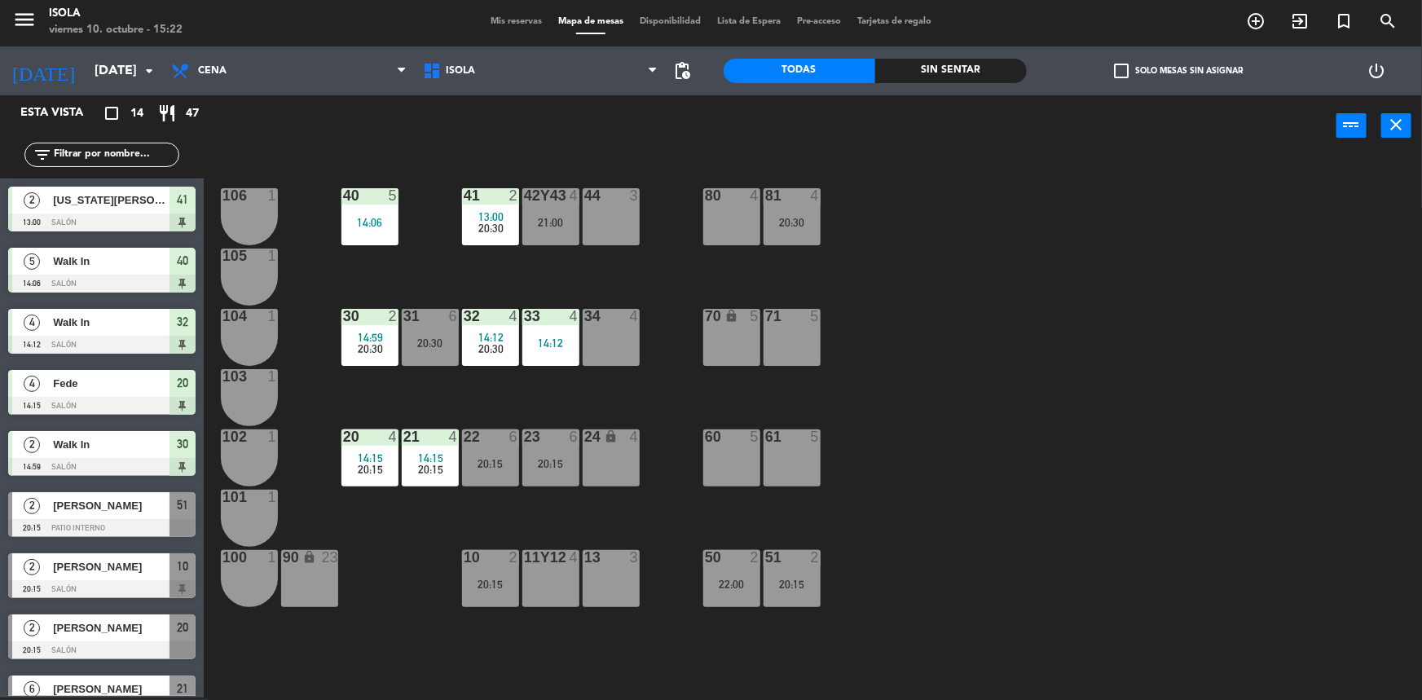
type input "[DEMOGRAPHIC_DATA][DATE]"
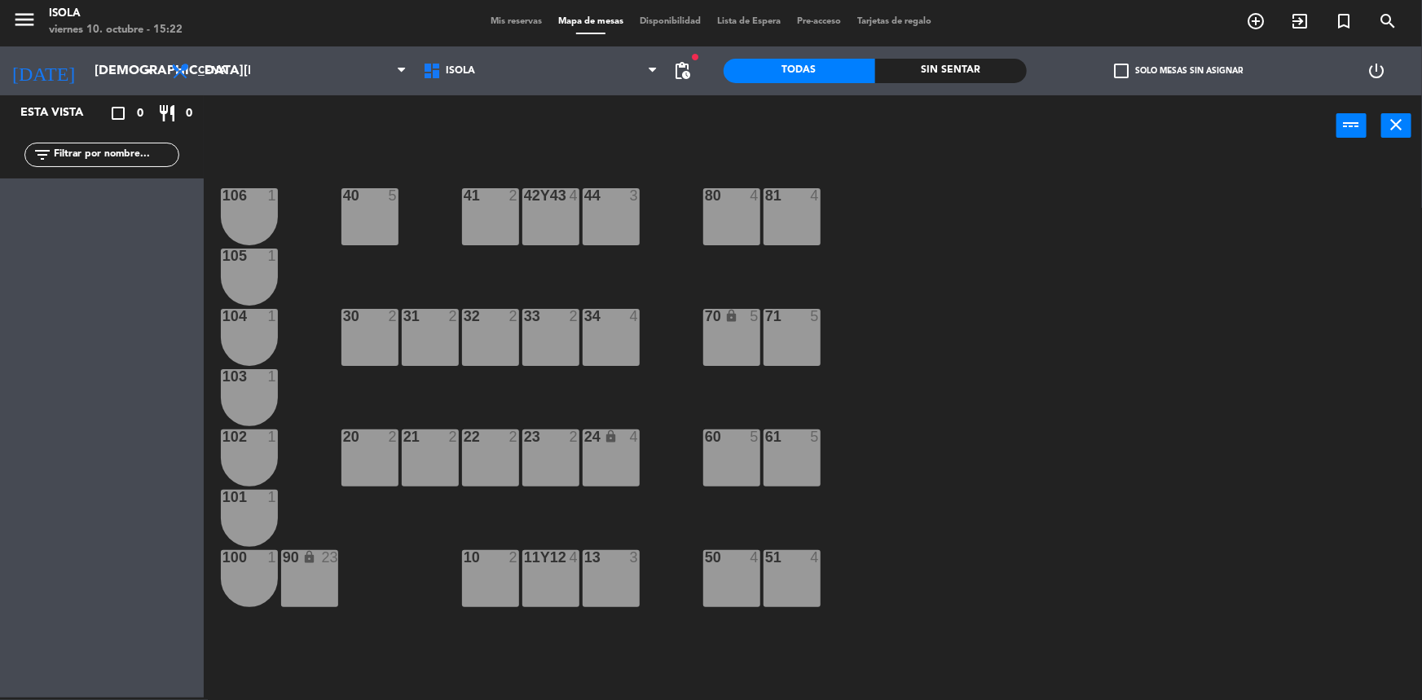
click at [483, 20] on span "Mis reservas" at bounding box center [517, 21] width 68 height 9
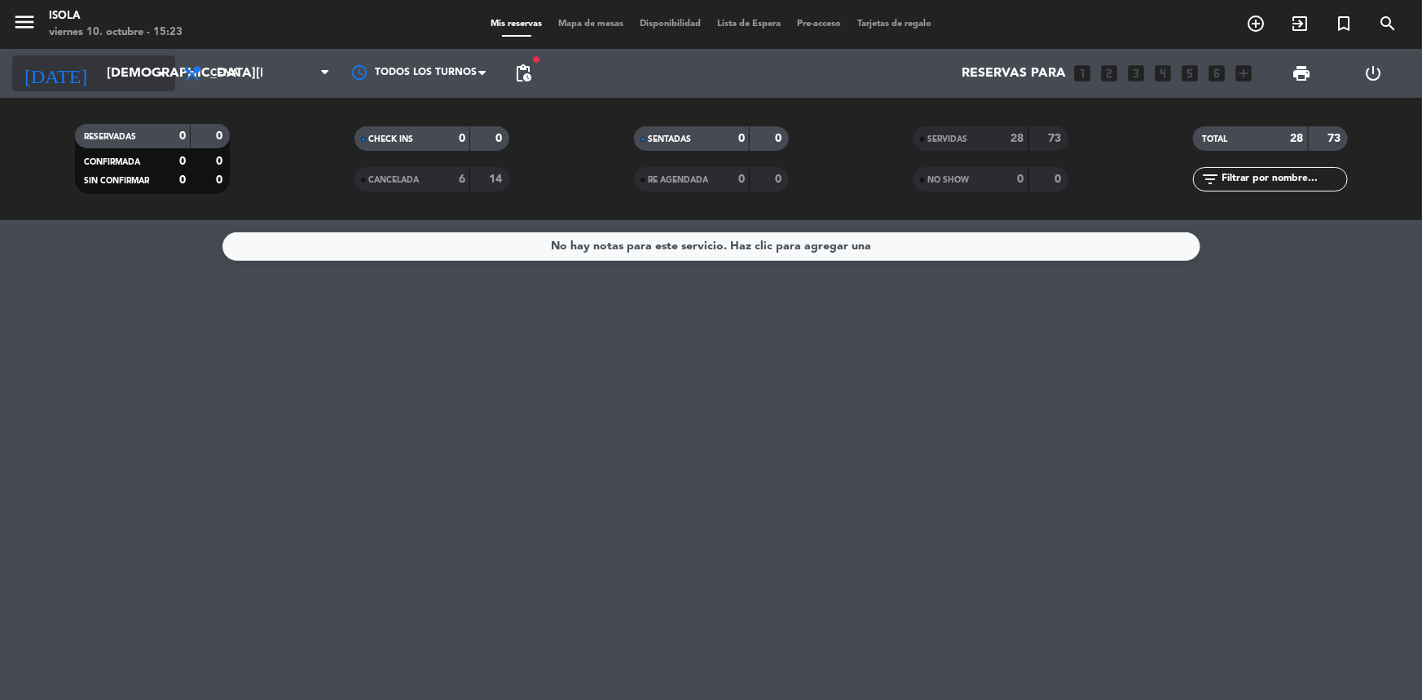
click at [100, 67] on input "[DEMOGRAPHIC_DATA][DATE]" at bounding box center [185, 74] width 172 height 32
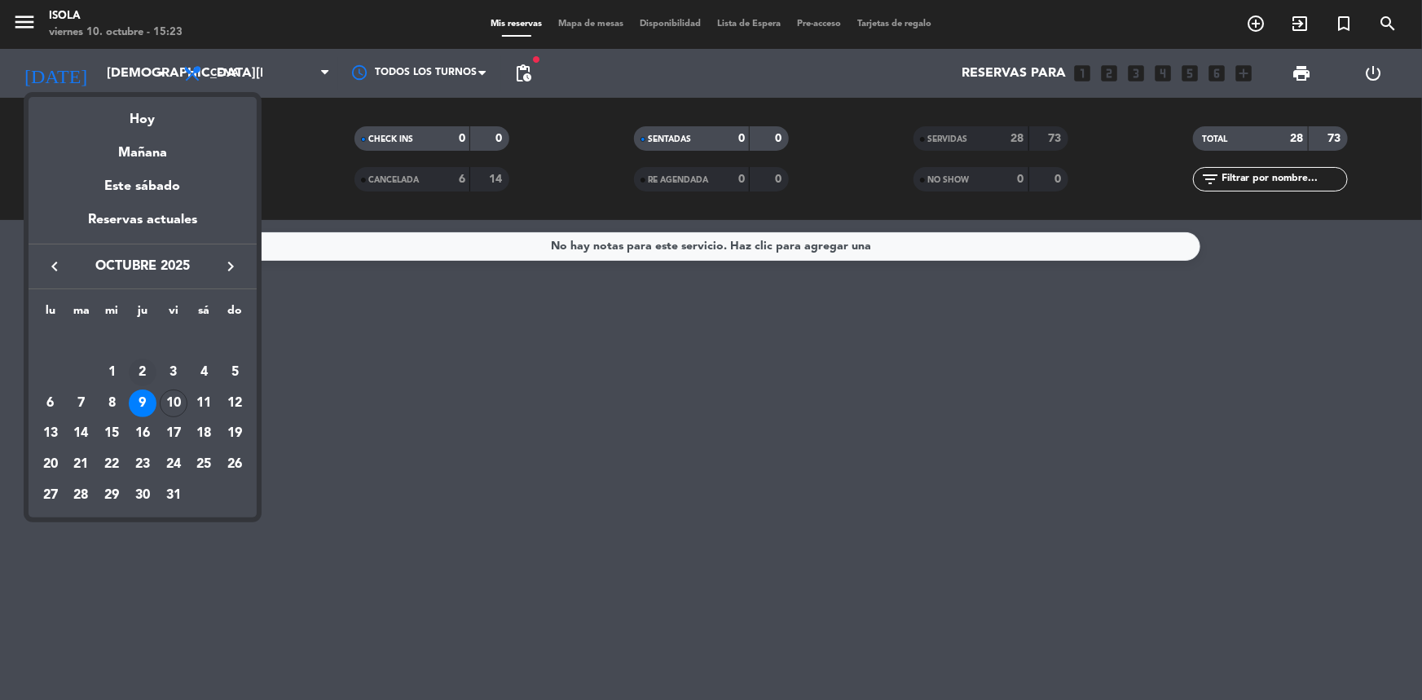
click at [147, 368] on div "2" at bounding box center [143, 373] width 28 height 28
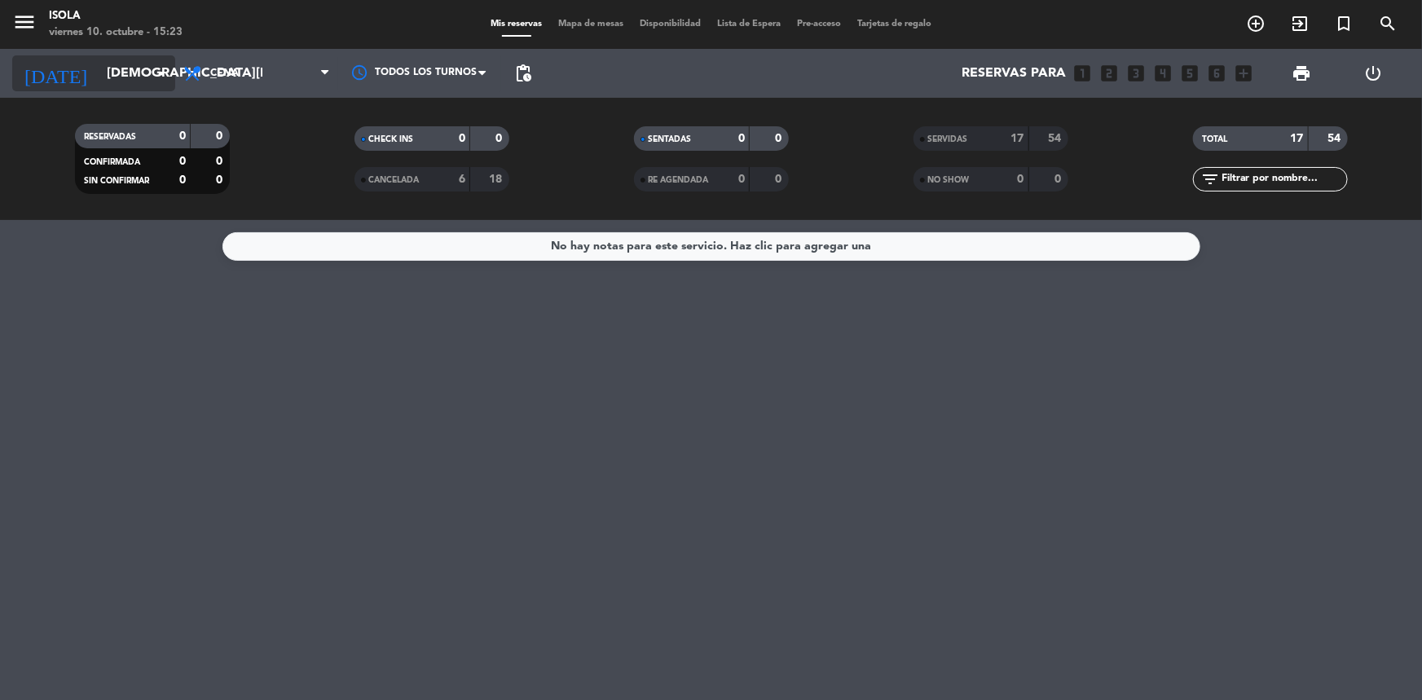
click at [109, 74] on input "[DEMOGRAPHIC_DATA][DATE]" at bounding box center [185, 74] width 172 height 32
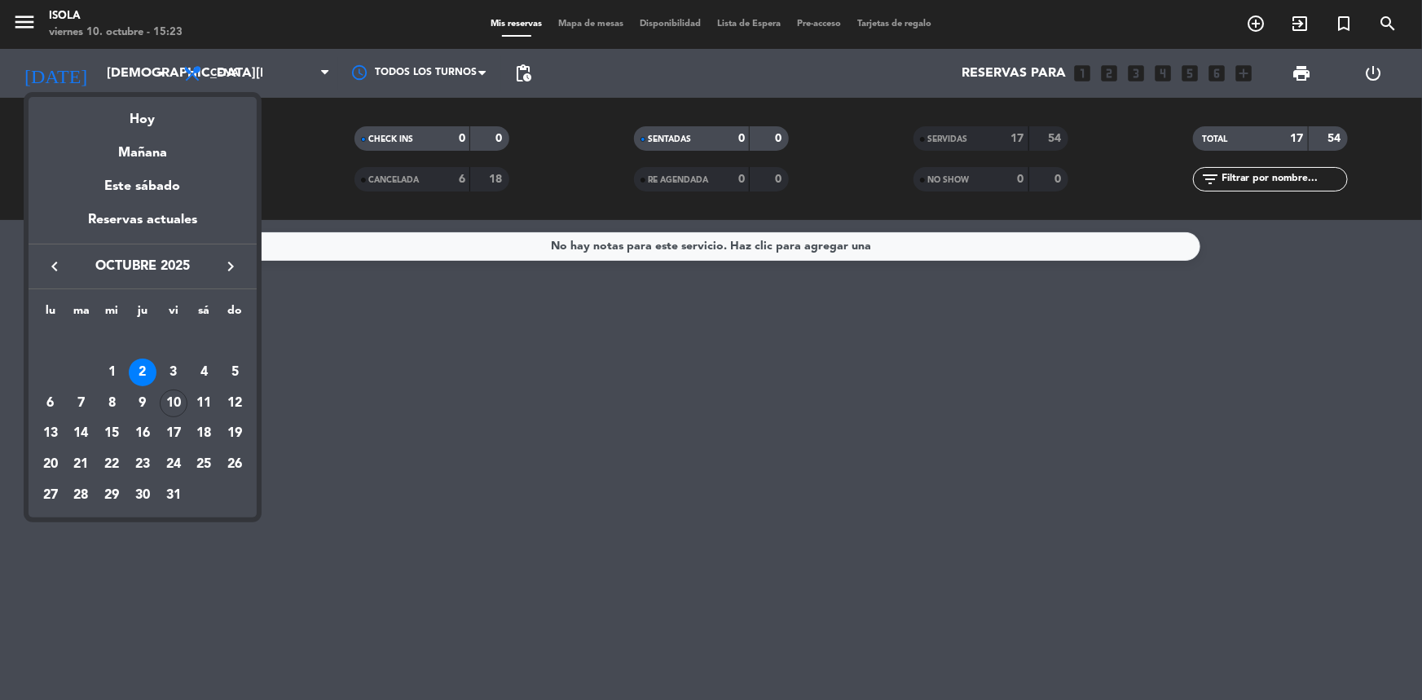
click at [47, 266] on icon "keyboard_arrow_left" at bounding box center [55, 267] width 20 height 20
click at [139, 461] on div "25" at bounding box center [143, 465] width 28 height 28
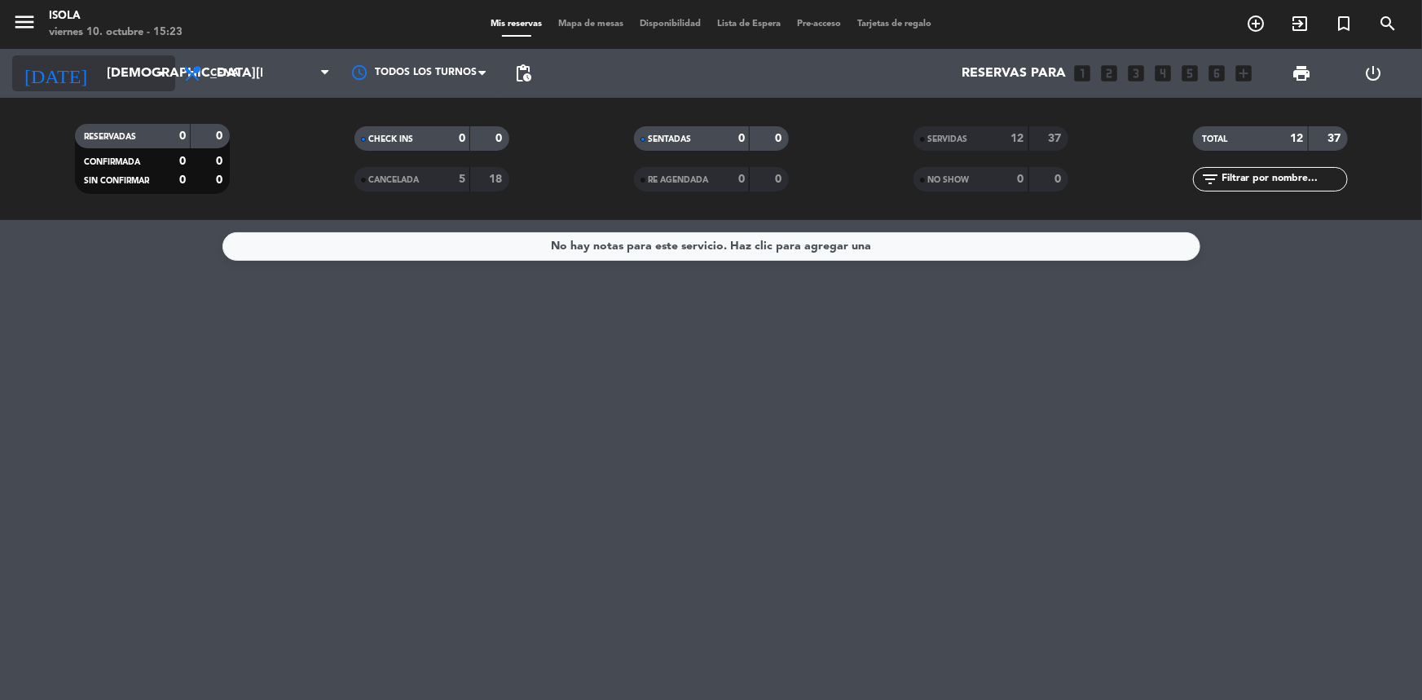
click at [99, 74] on input "[DEMOGRAPHIC_DATA][DATE]" at bounding box center [185, 74] width 172 height 32
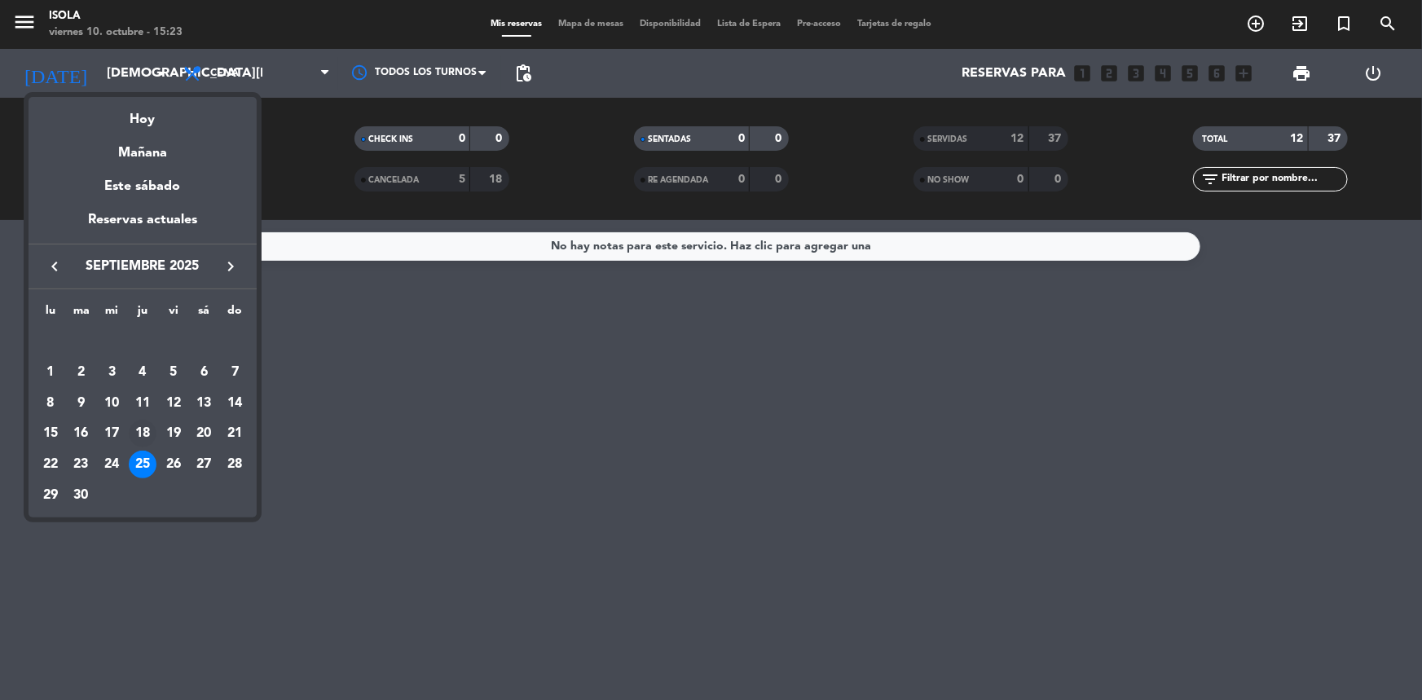
click at [144, 433] on div "18" at bounding box center [143, 434] width 28 height 28
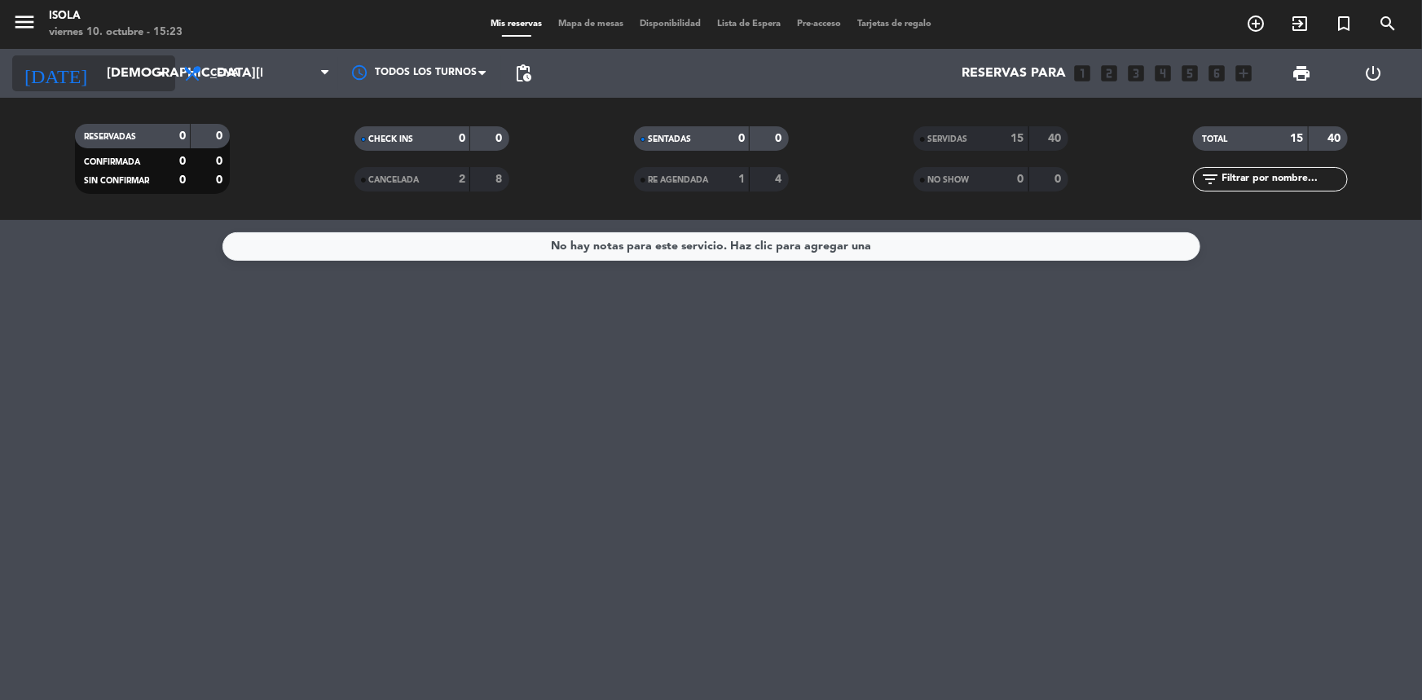
click at [121, 72] on input "[DEMOGRAPHIC_DATA][DATE]" at bounding box center [185, 74] width 172 height 32
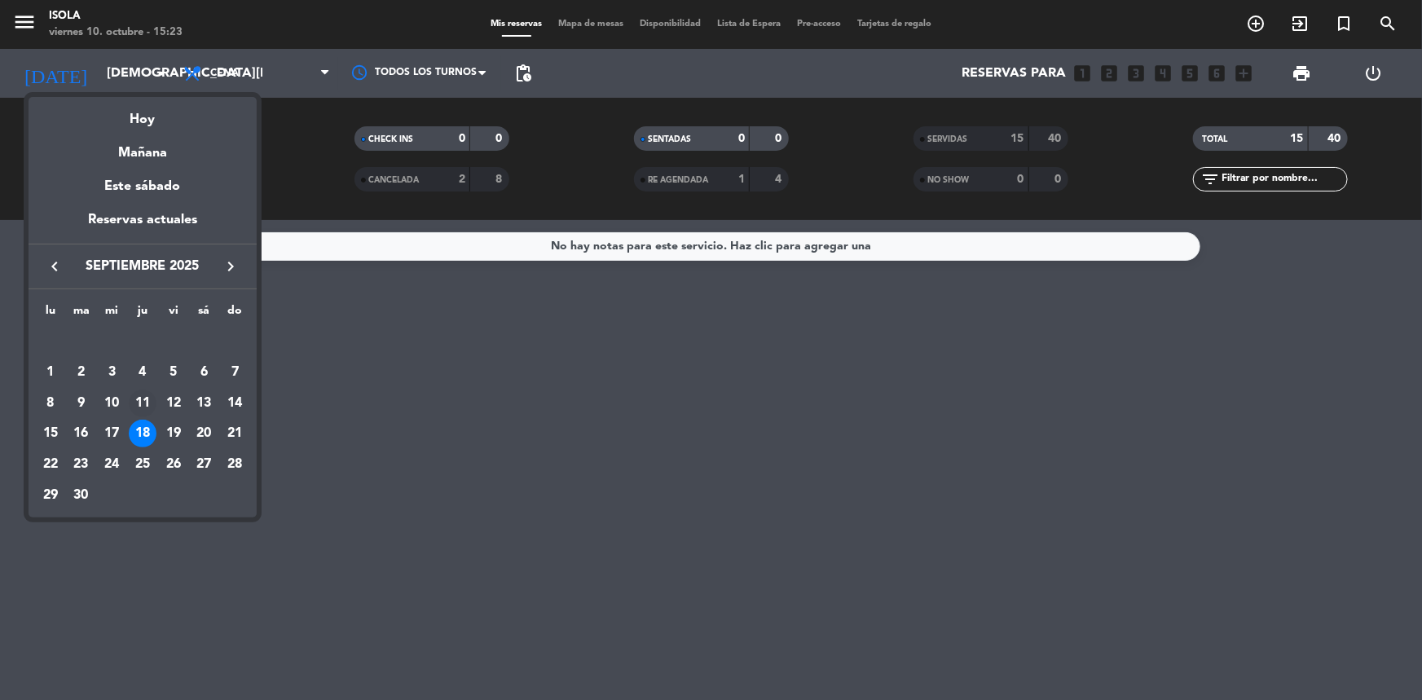
click at [142, 400] on div "11" at bounding box center [143, 404] width 28 height 28
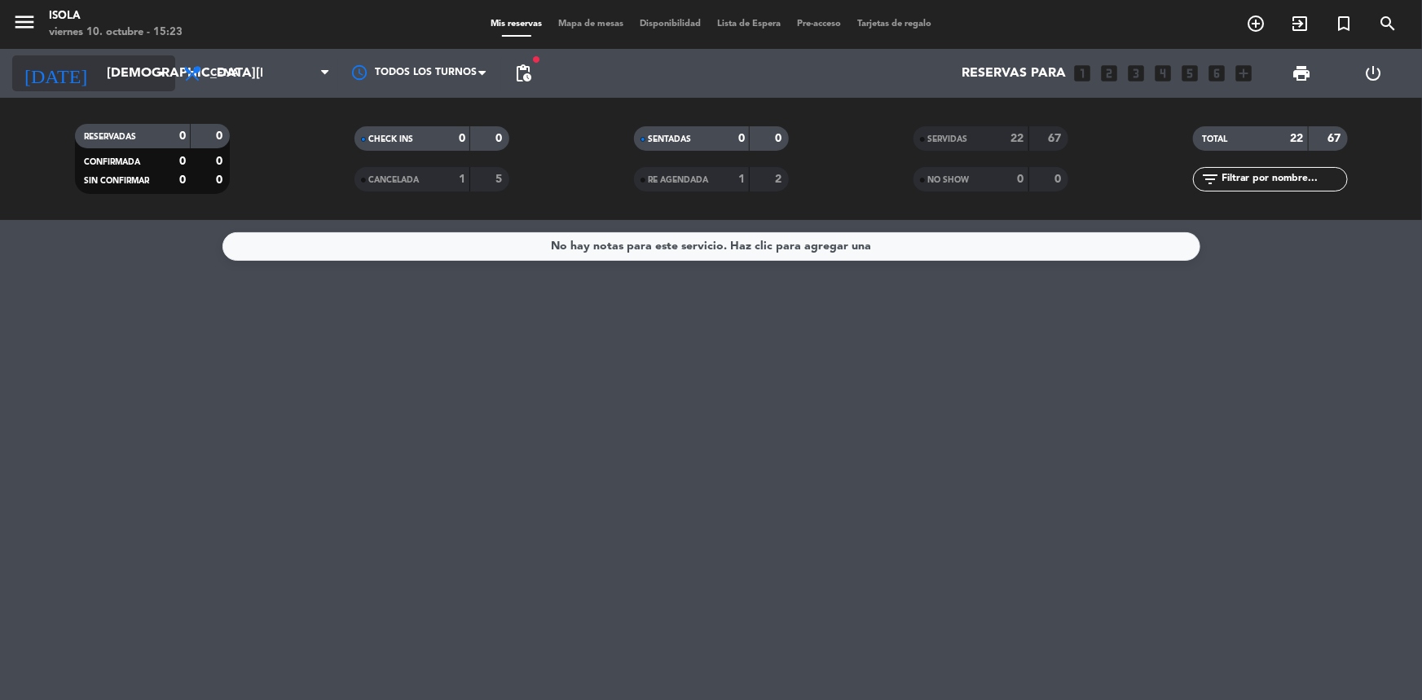
click at [110, 62] on input "[DEMOGRAPHIC_DATA][DATE]" at bounding box center [185, 74] width 172 height 32
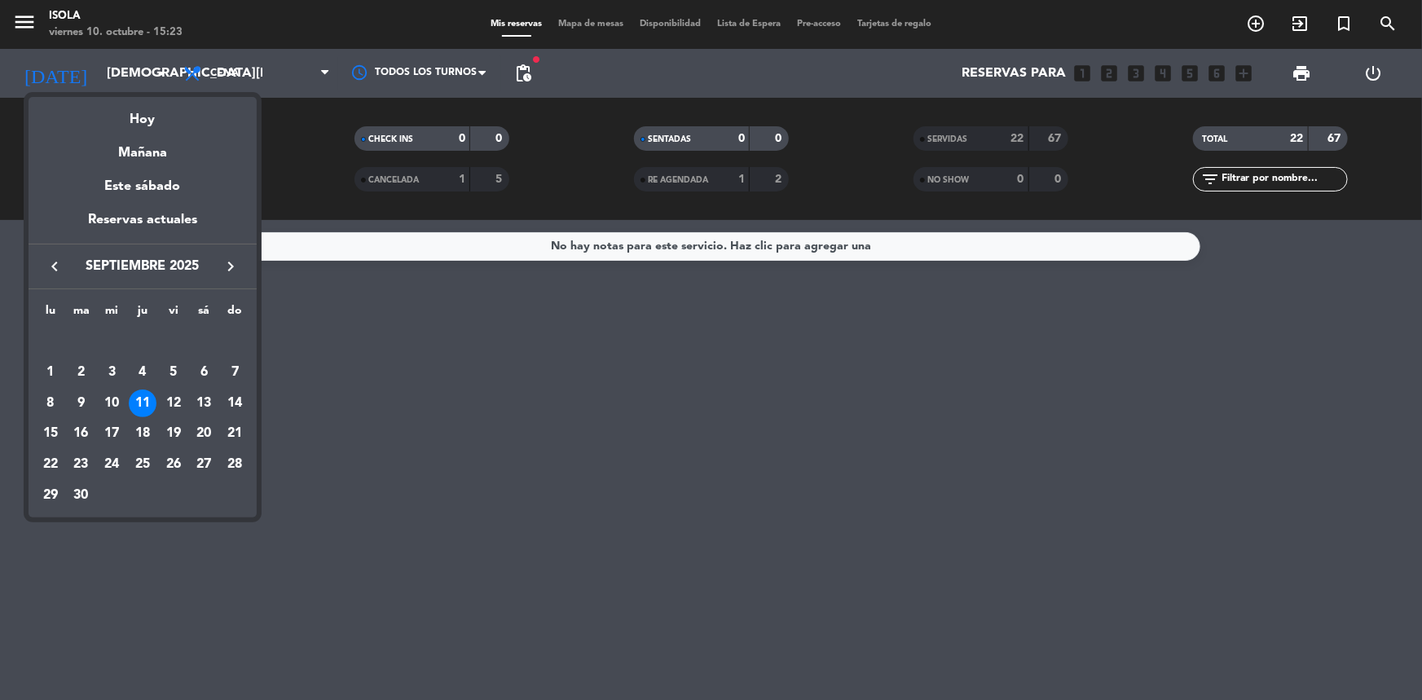
click at [135, 369] on div "4" at bounding box center [143, 373] width 28 height 28
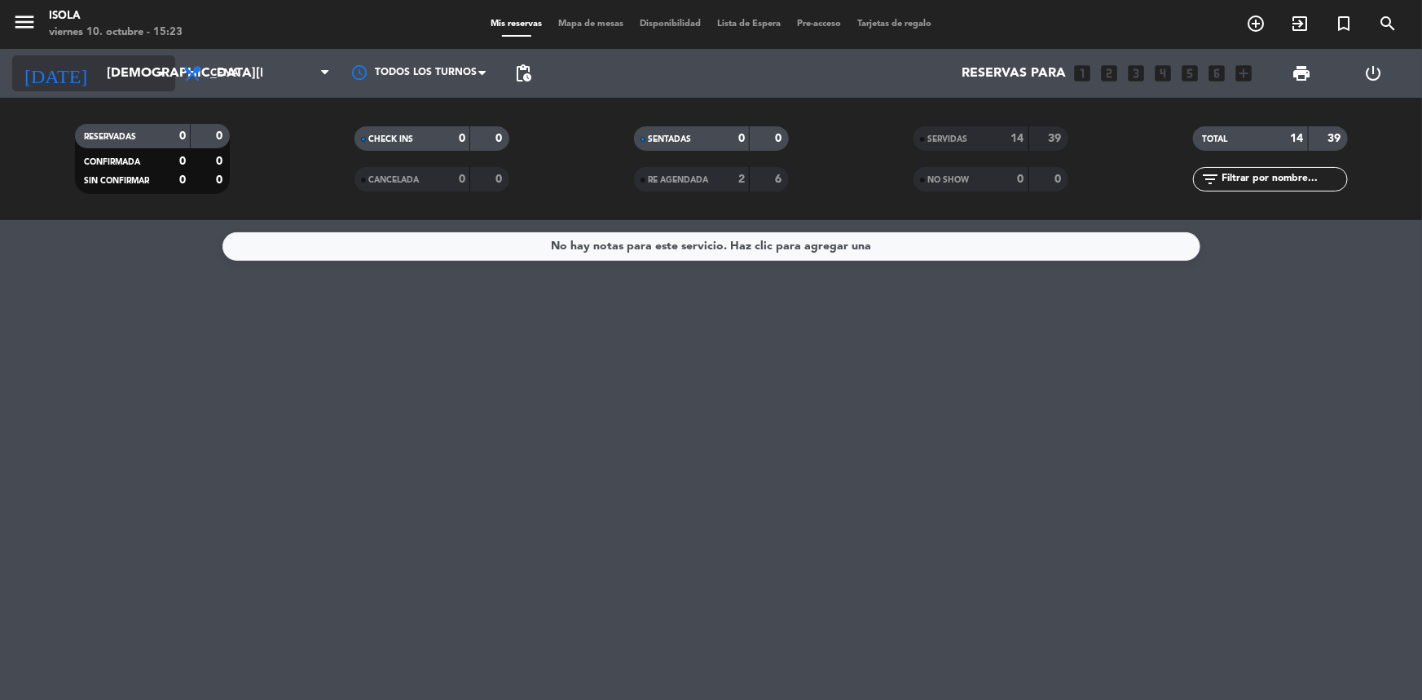
click at [99, 73] on input "[DEMOGRAPHIC_DATA][DATE]" at bounding box center [185, 74] width 172 height 32
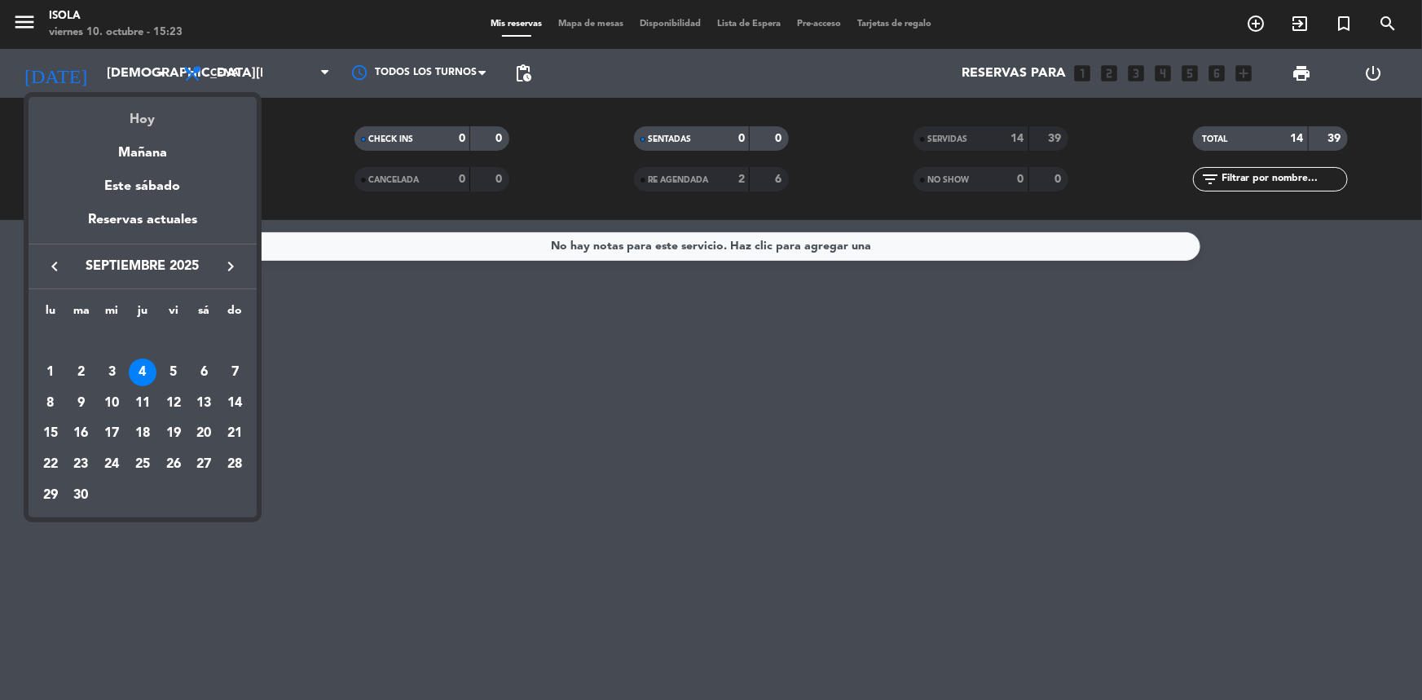
click at [147, 117] on div "Hoy" at bounding box center [143, 113] width 228 height 33
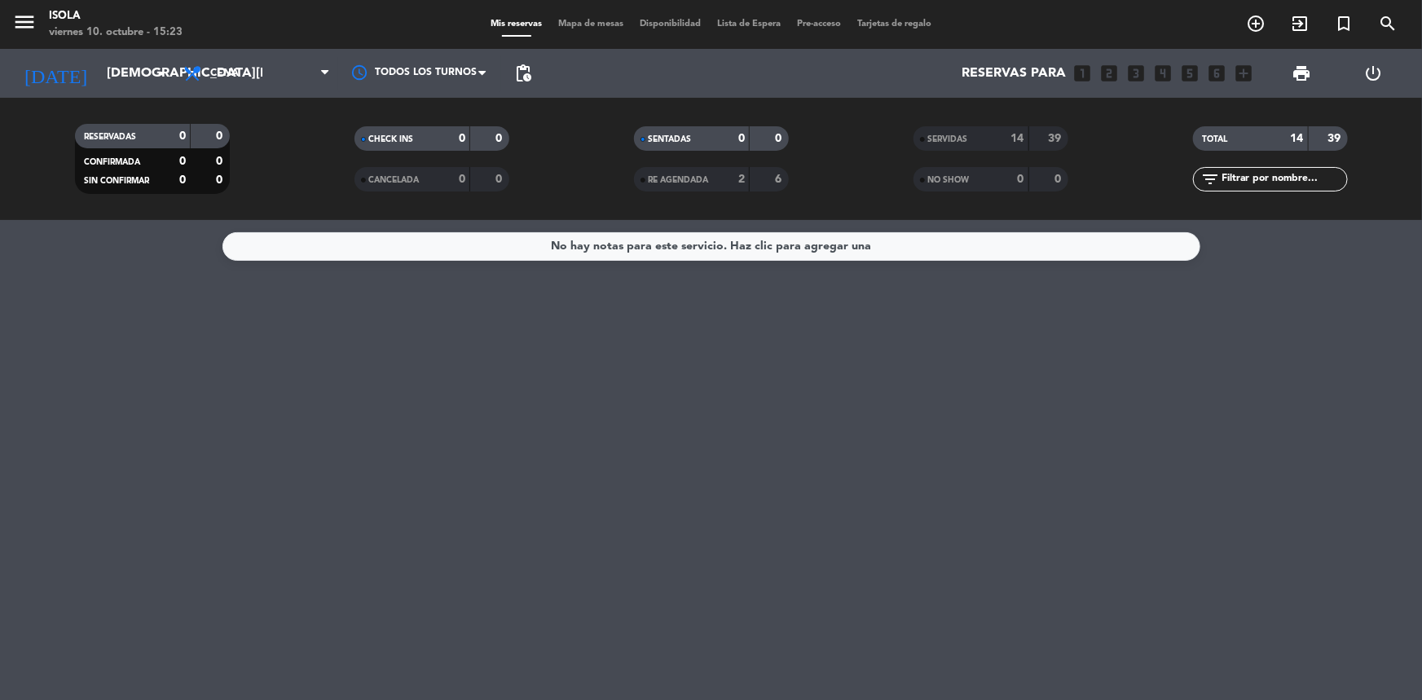
type input "[DATE]"
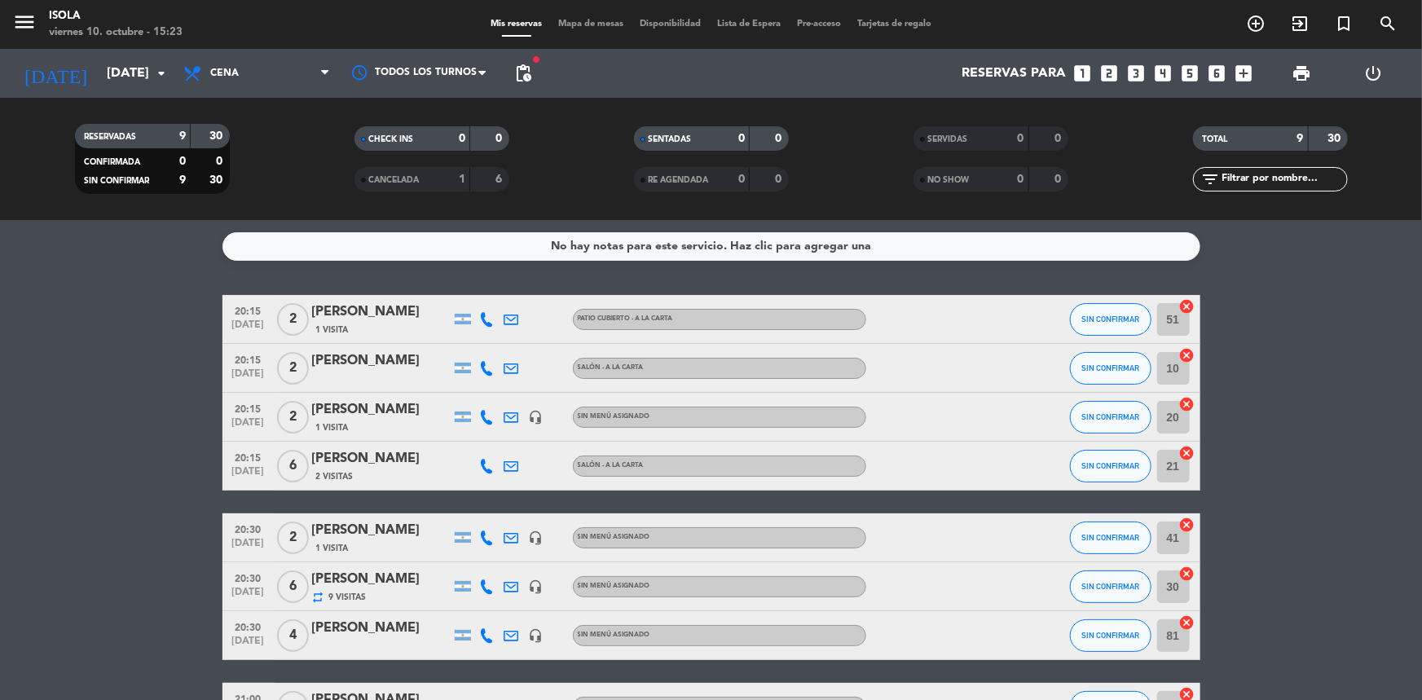
click at [580, 20] on span "Mapa de mesas" at bounding box center [591, 24] width 82 height 9
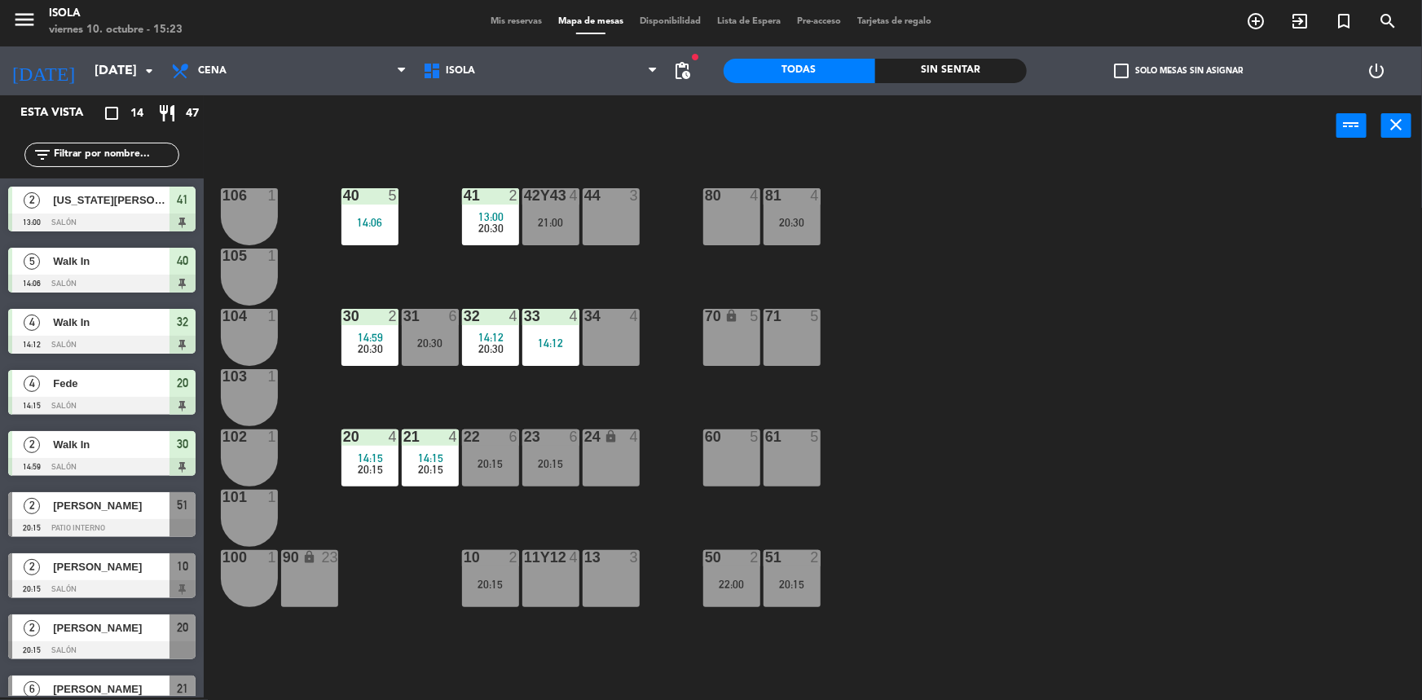
click at [505, 22] on span "Mis reservas" at bounding box center [517, 21] width 68 height 9
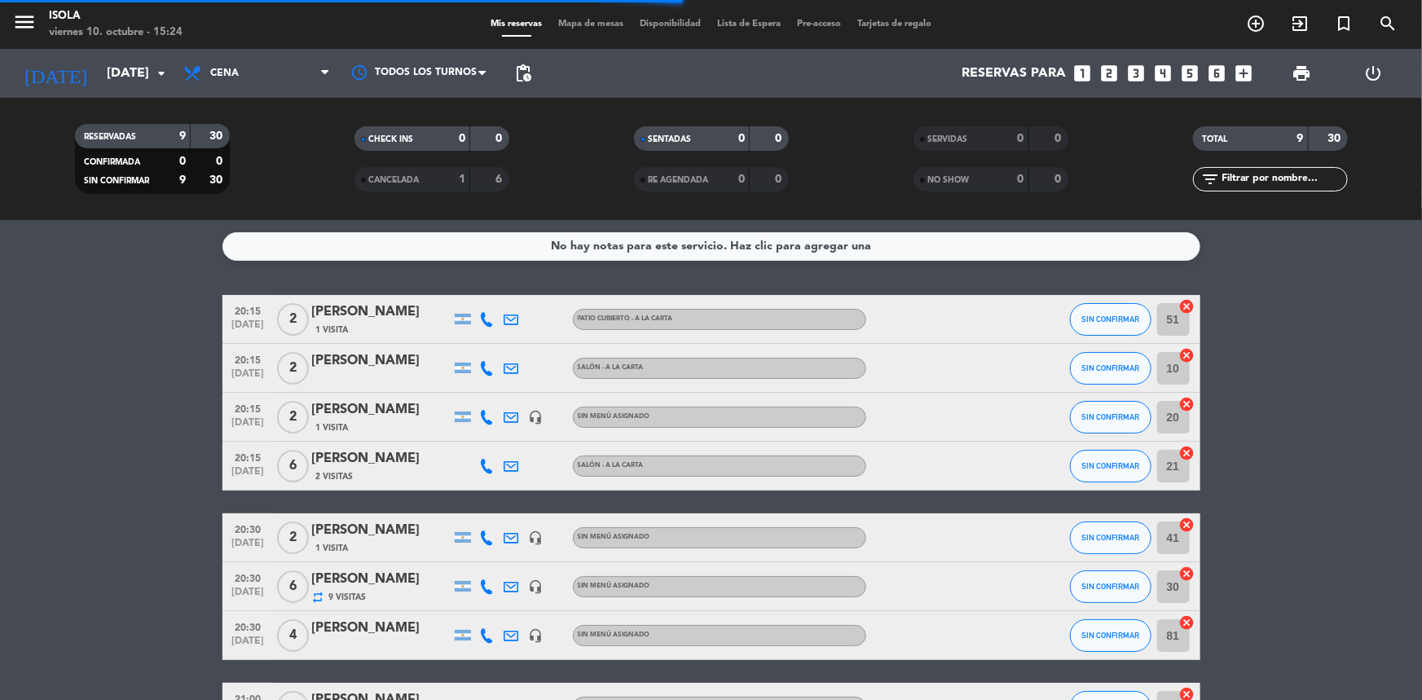
click at [579, 23] on span "Mapa de mesas" at bounding box center [591, 24] width 82 height 9
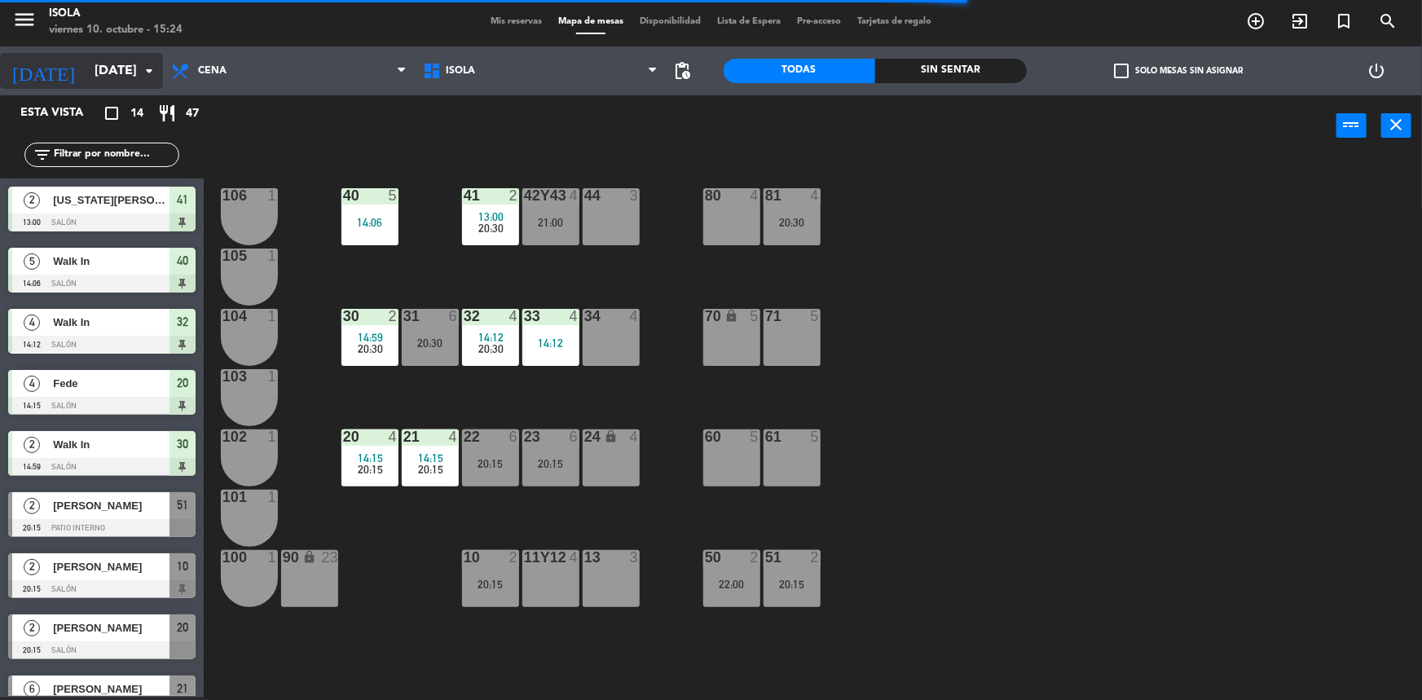
click at [94, 68] on input "[DATE]" at bounding box center [172, 71] width 172 height 32
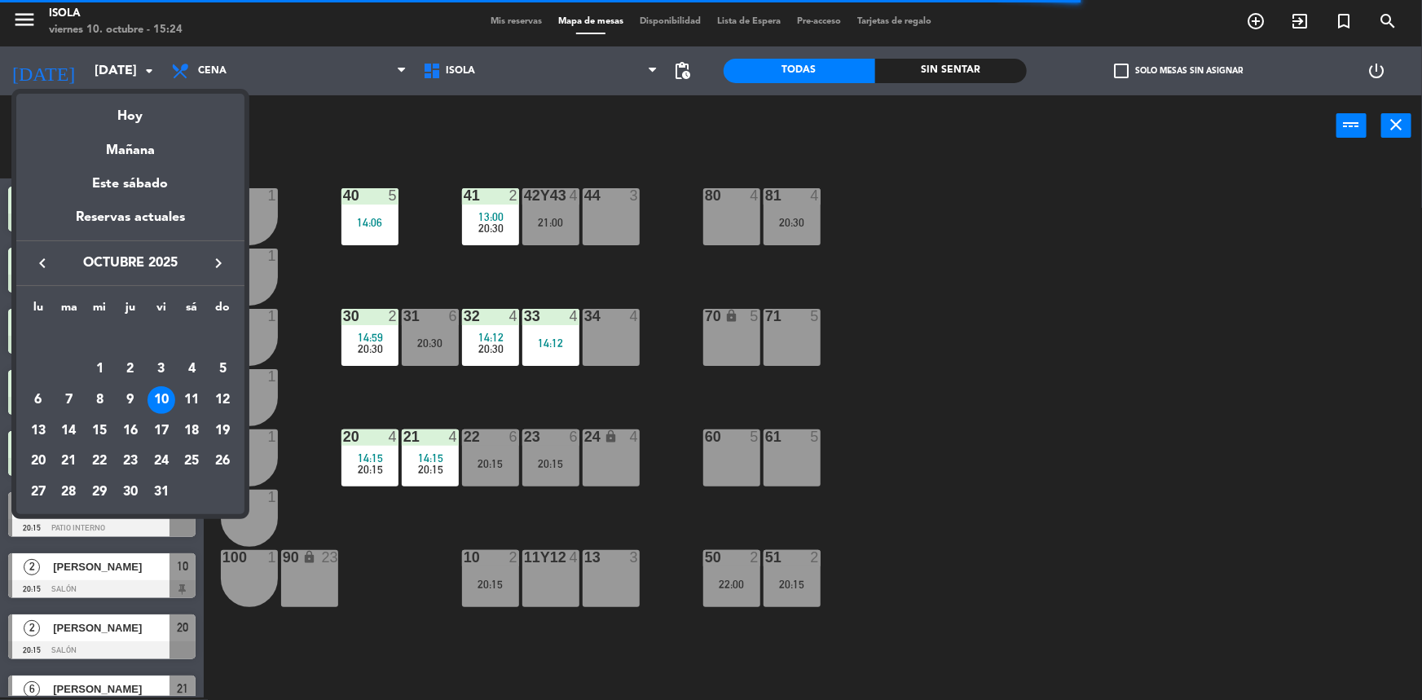
click at [348, 153] on div at bounding box center [711, 350] width 1422 height 700
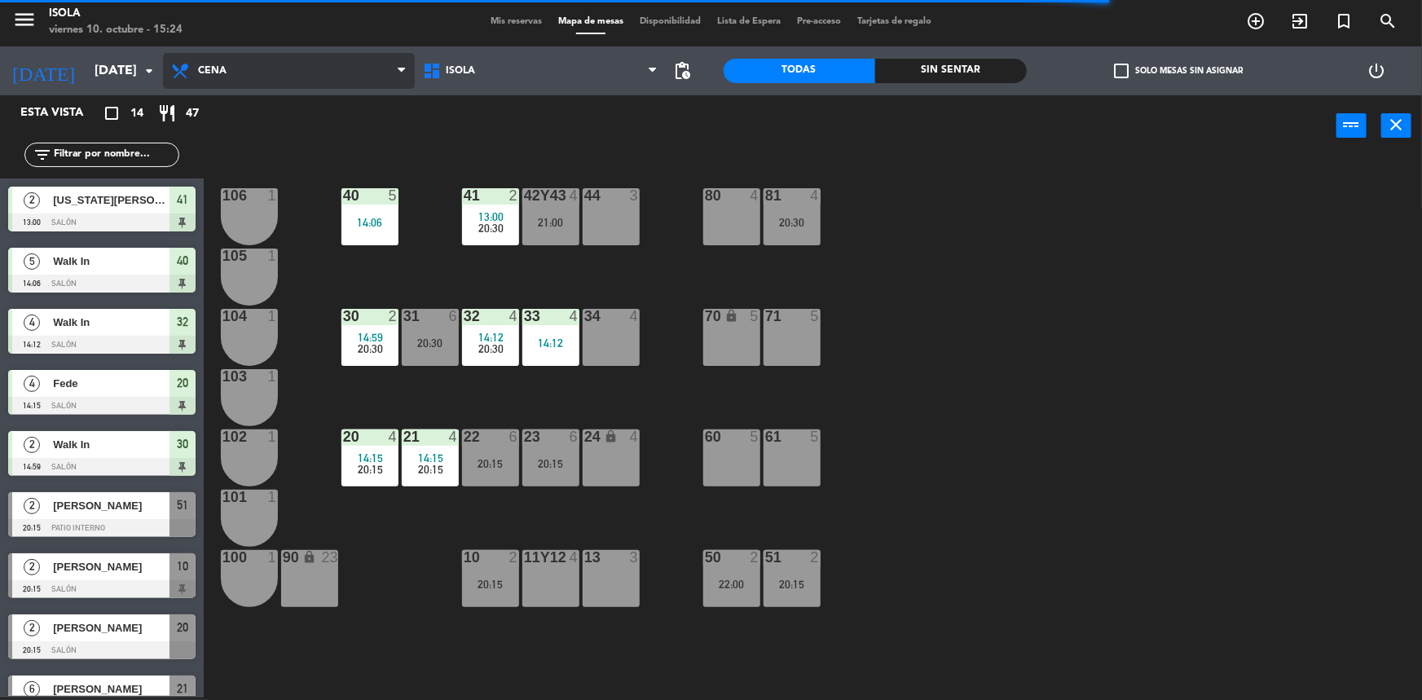
click at [243, 69] on span "Cena" at bounding box center [289, 71] width 252 height 36
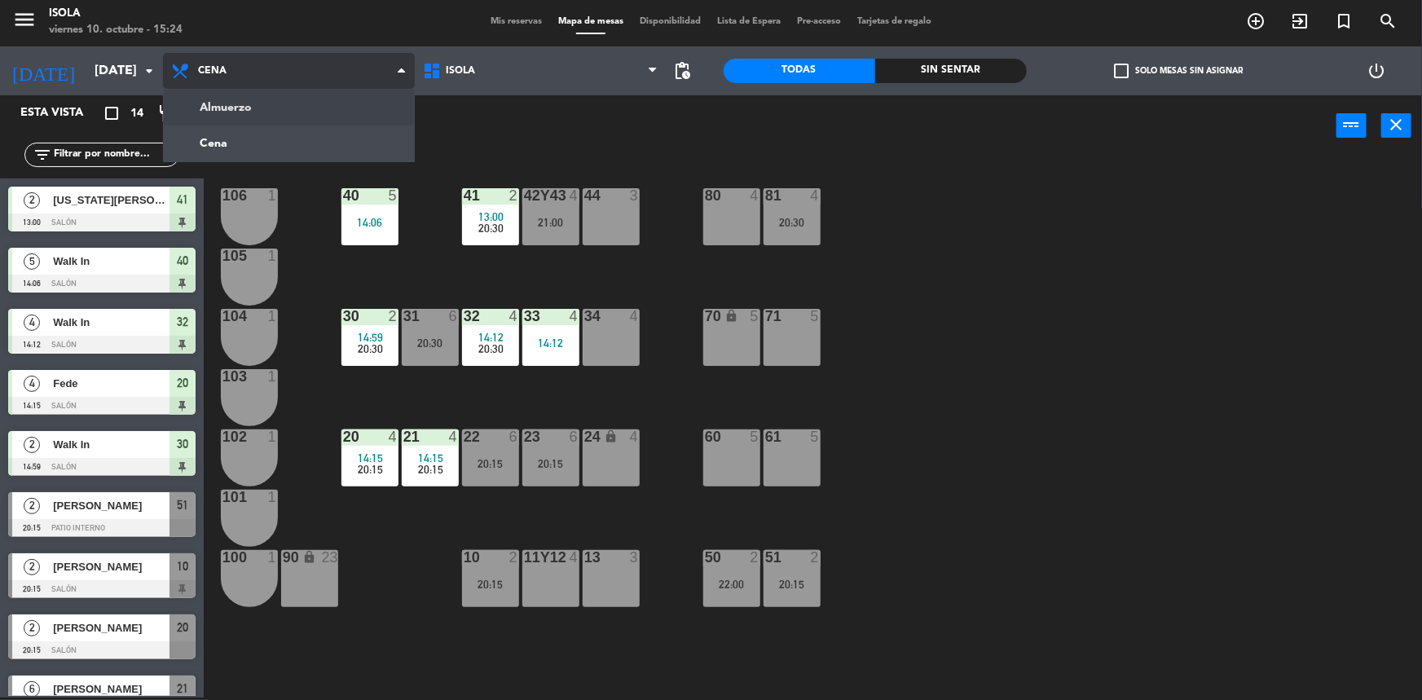
click at [241, 106] on ng-component "menu [PERSON_NAME][DATE] 10. octubre - 15:24 Mis reservas Mapa de mesas Disponi…" at bounding box center [711, 349] width 1422 height 703
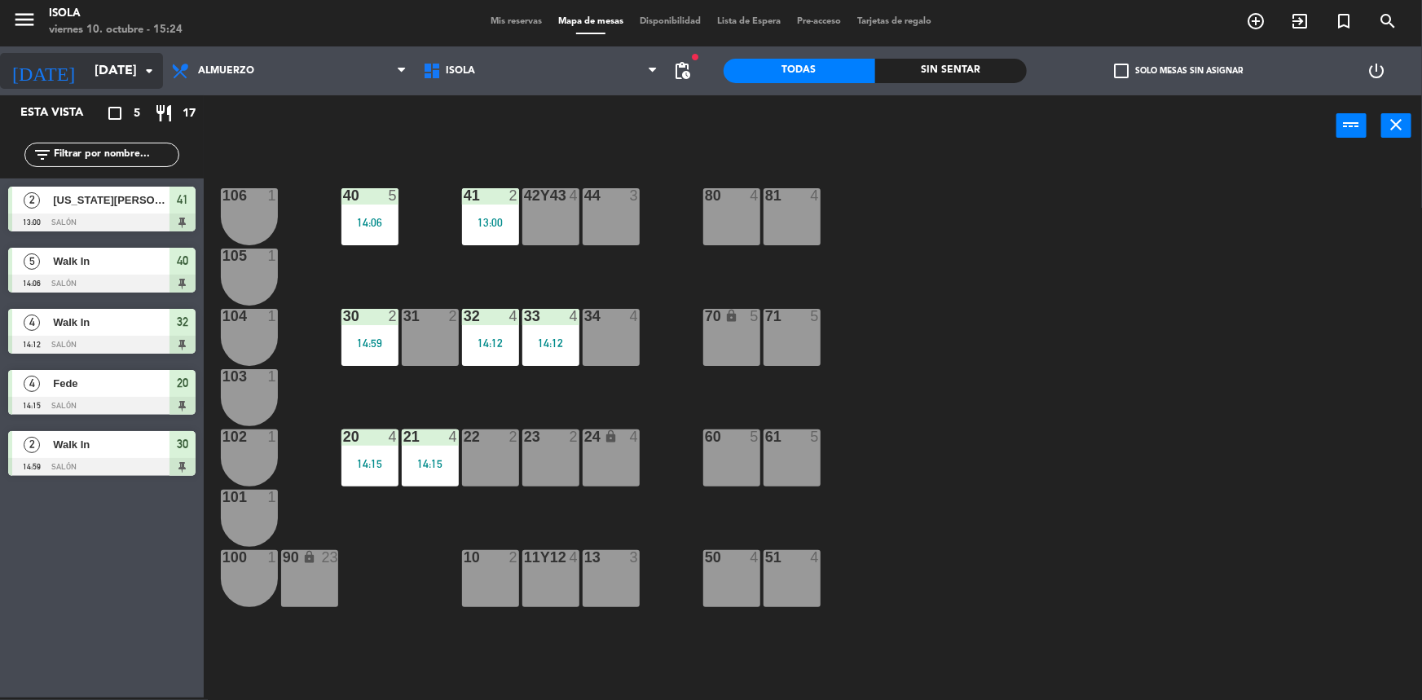
click at [114, 68] on input "[DATE]" at bounding box center [172, 71] width 172 height 32
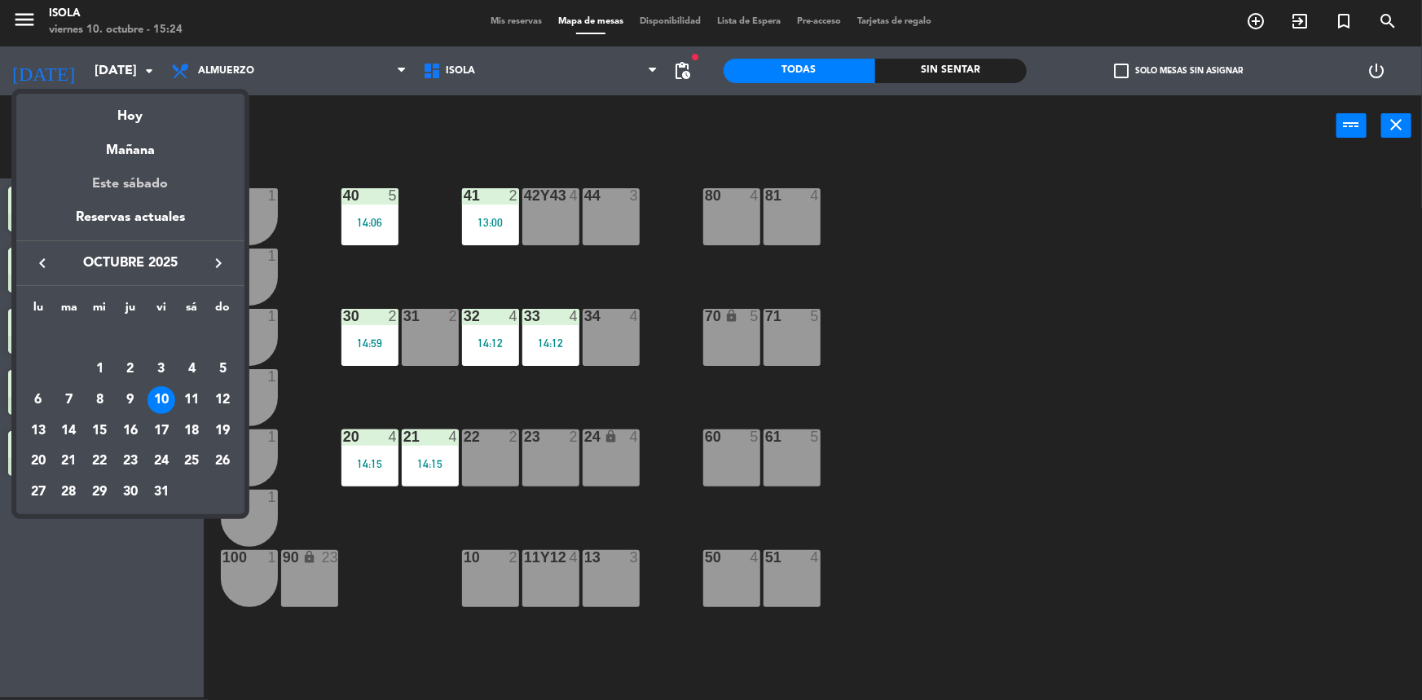
click at [142, 178] on div "Este sábado" at bounding box center [130, 184] width 228 height 46
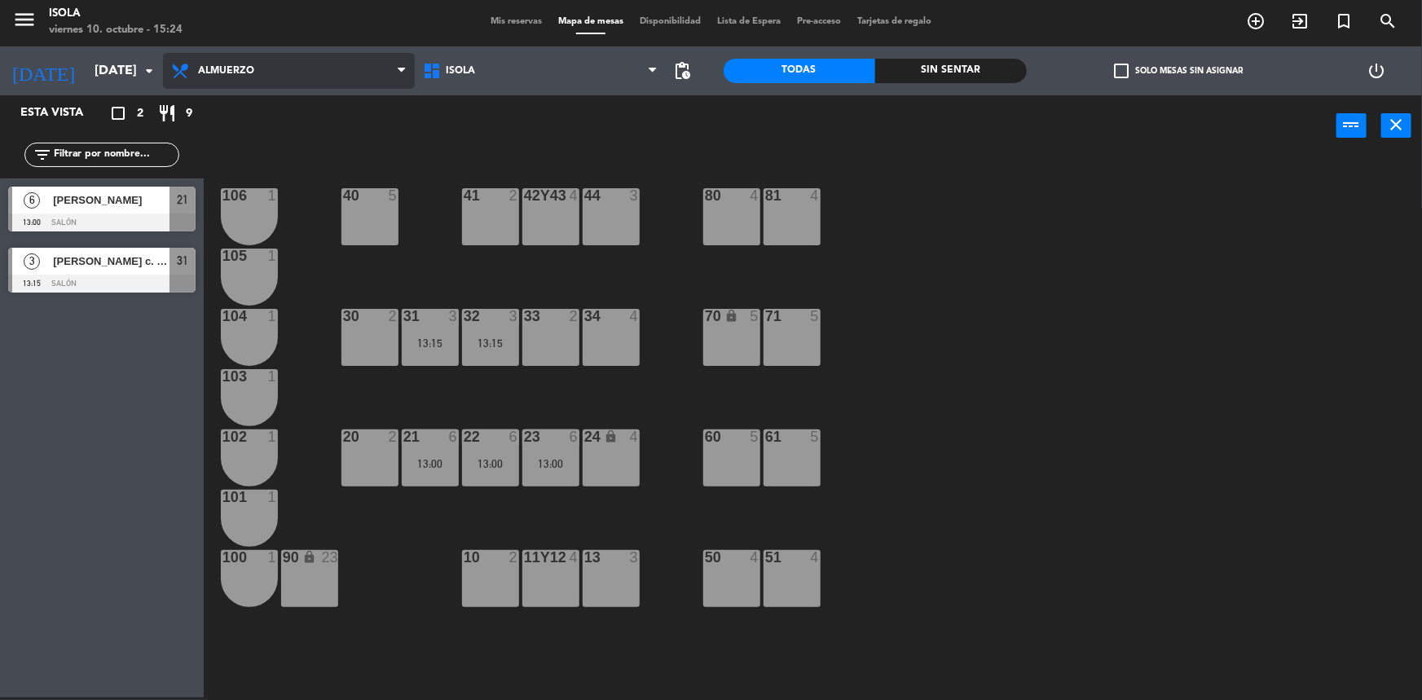
click at [246, 65] on span "Almuerzo" at bounding box center [226, 70] width 56 height 11
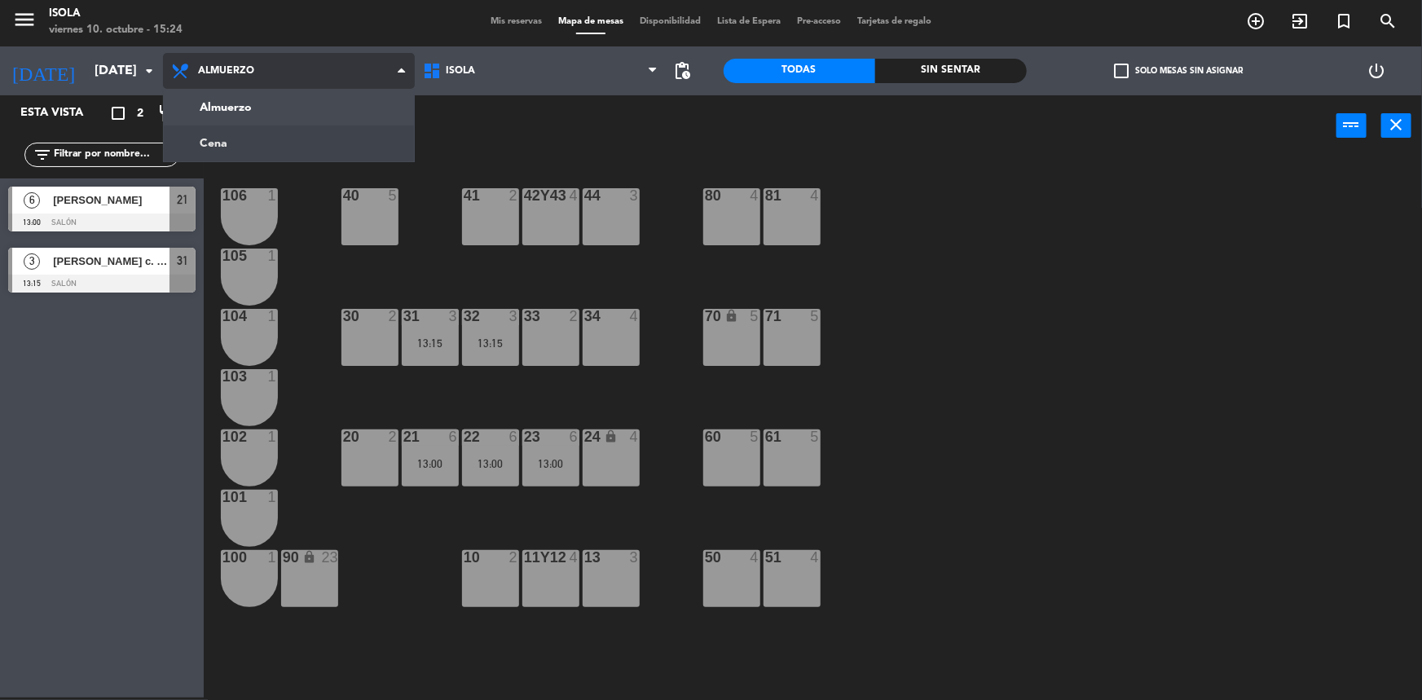
click at [248, 136] on ng-component "menu [PERSON_NAME][DATE] 10. octubre - 15:24 Mis reservas Mapa de mesas Disponi…" at bounding box center [711, 349] width 1422 height 703
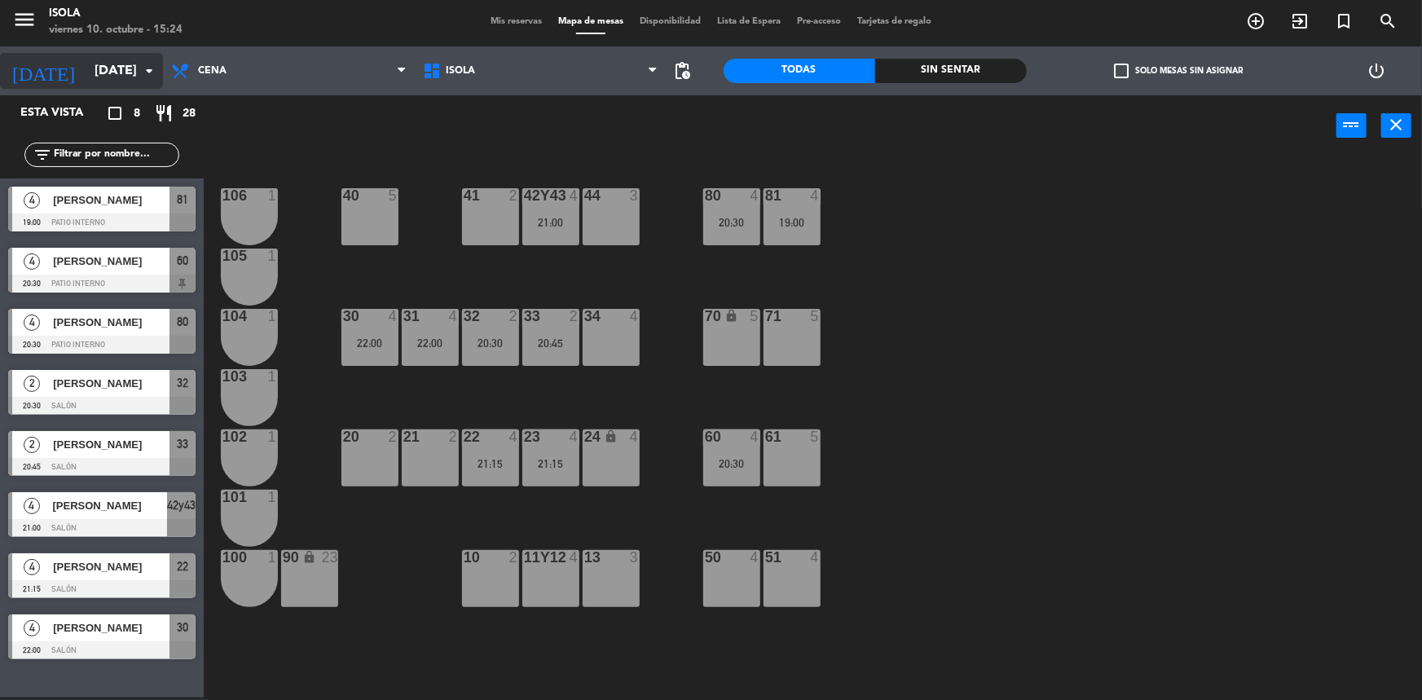
click at [99, 69] on input "[DATE]" at bounding box center [172, 71] width 172 height 32
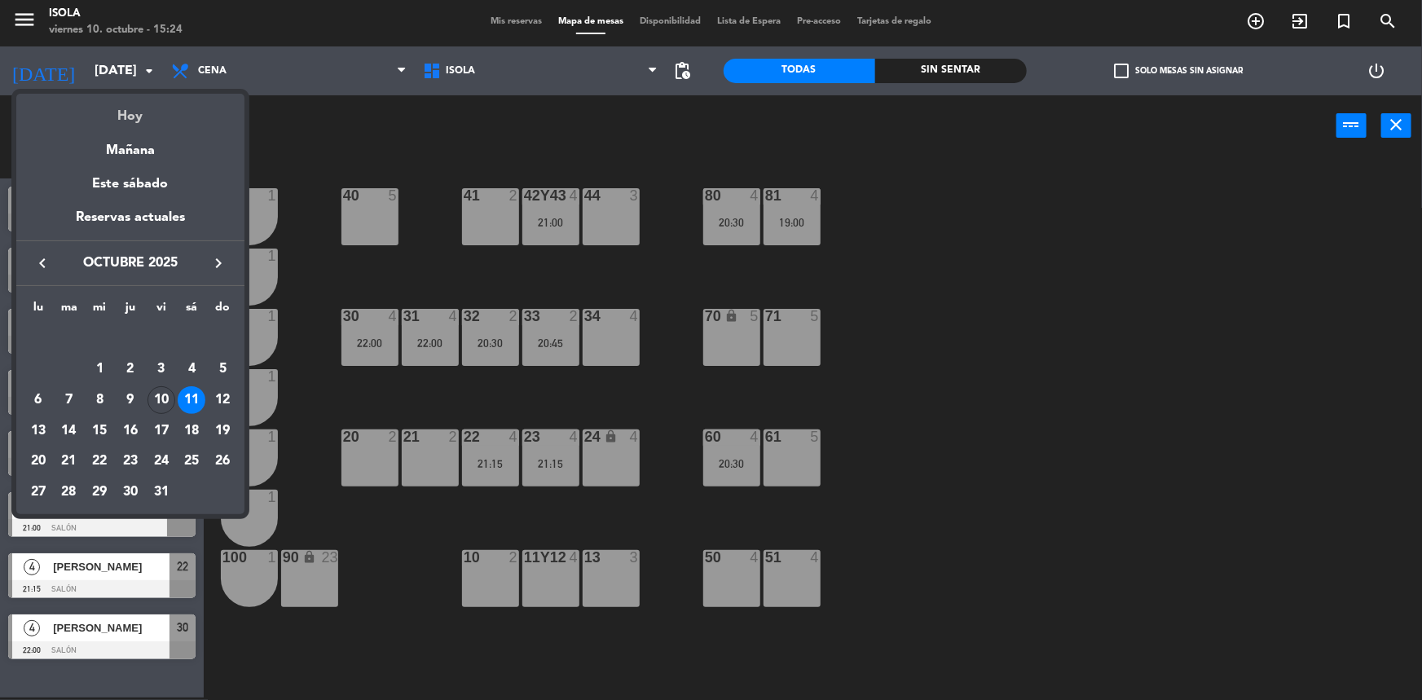
click at [121, 112] on div "Hoy" at bounding box center [130, 110] width 228 height 33
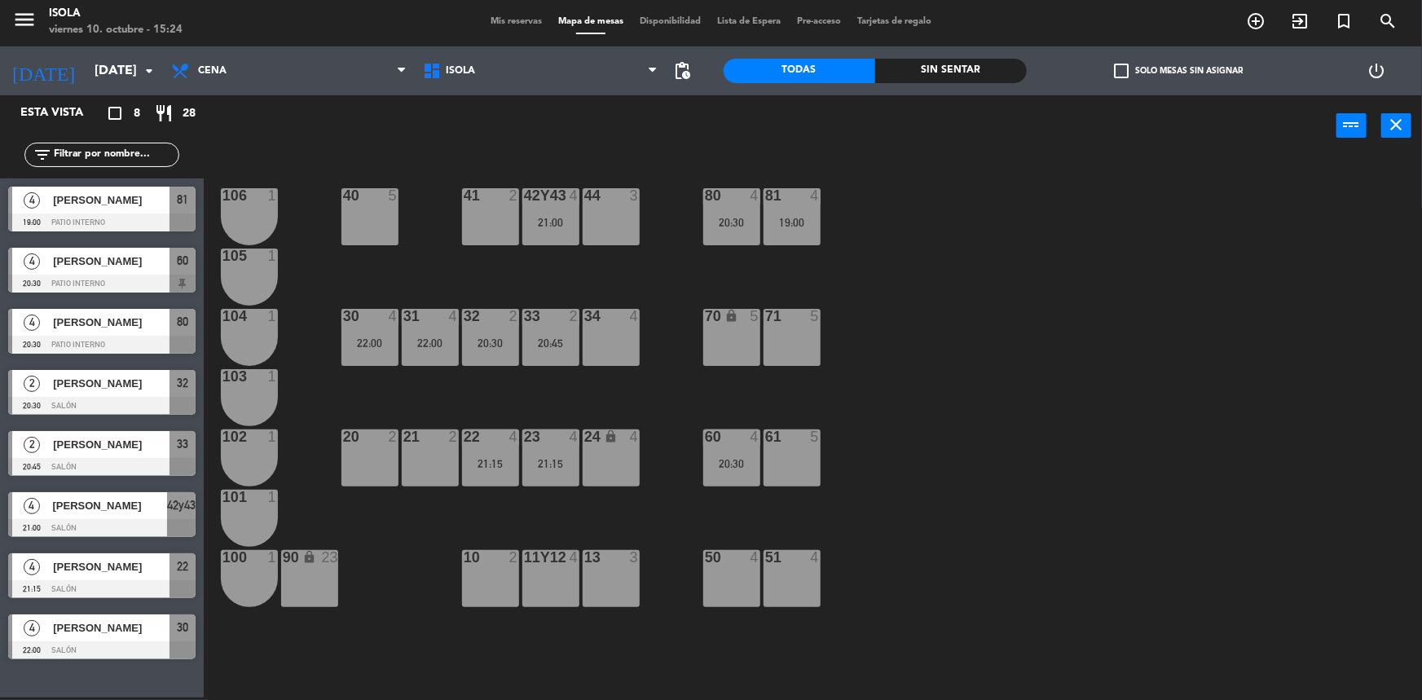
type input "[DATE]"
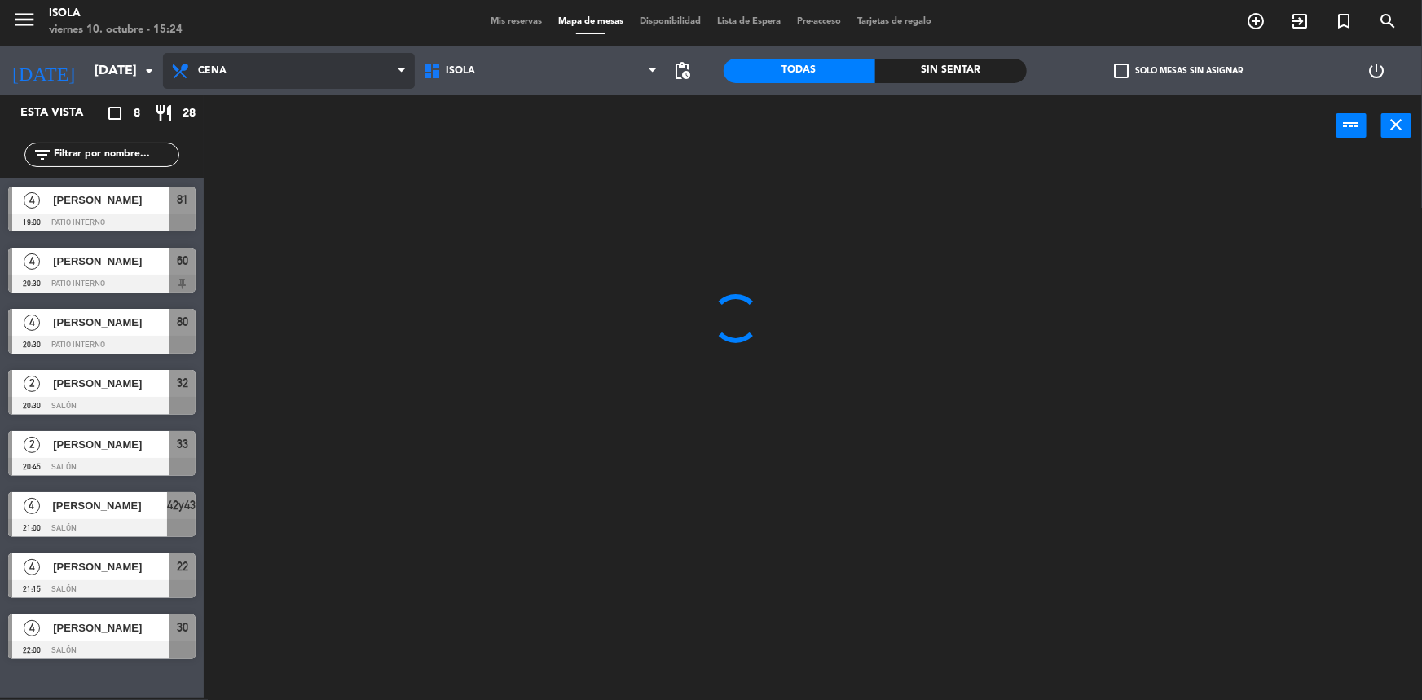
click at [236, 71] on span "Cena" at bounding box center [289, 71] width 252 height 36
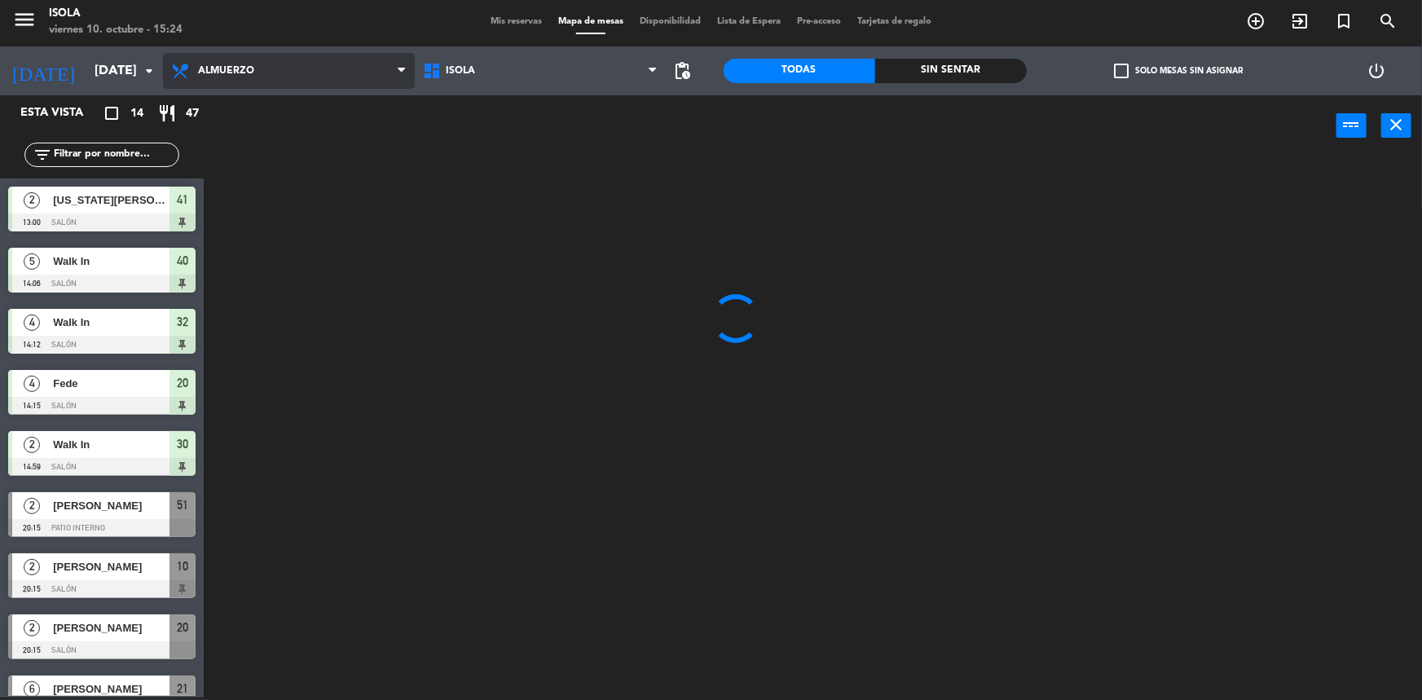
click at [239, 107] on ng-component "menu [PERSON_NAME][DATE] 10. octubre - 15:24 Mis reservas Mapa de mesas Disponi…" at bounding box center [711, 349] width 1422 height 703
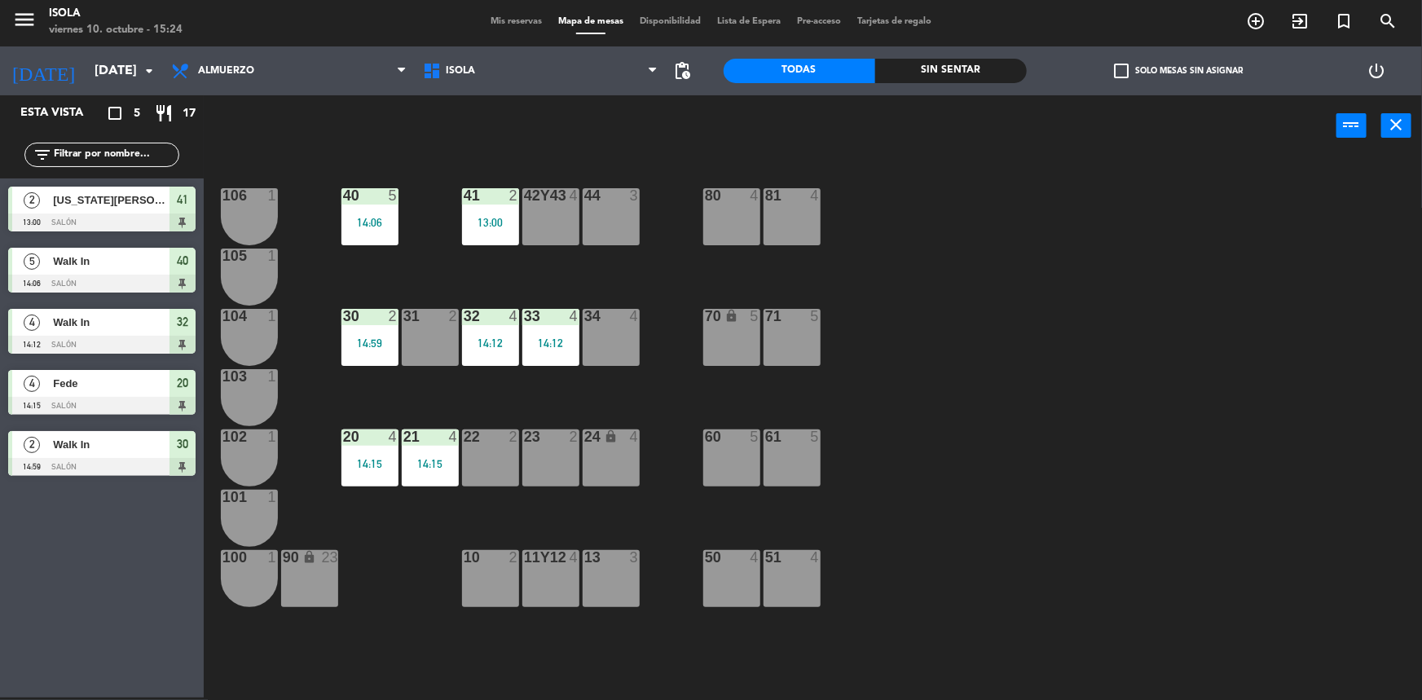
click at [112, 559] on div "Esta vista crop_square 5 restaurant 17 filter_list 2 [US_STATE][PERSON_NAME] 13…" at bounding box center [102, 396] width 204 height 602
